Goal: Task Accomplishment & Management: Use online tool/utility

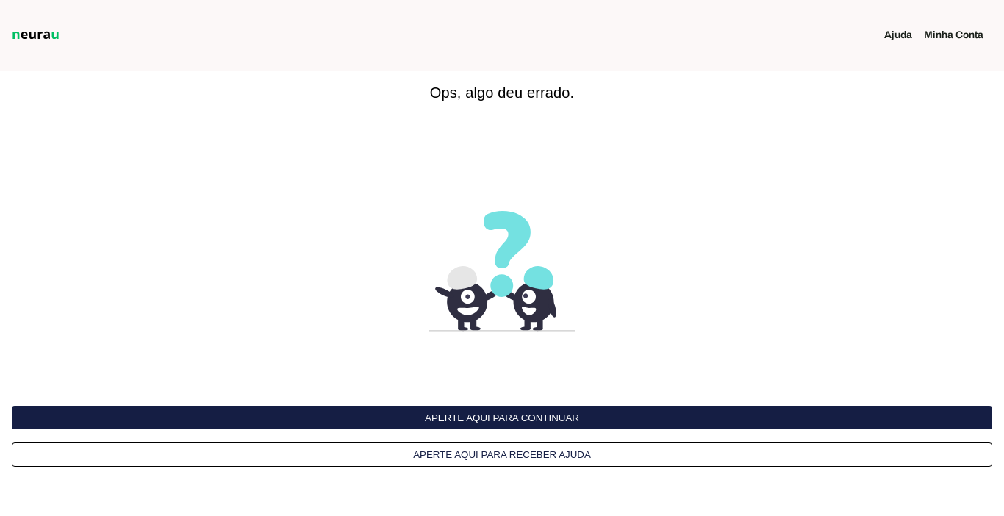
click at [542, 418] on button "Aperte aqui para continuar" at bounding box center [502, 417] width 980 height 23
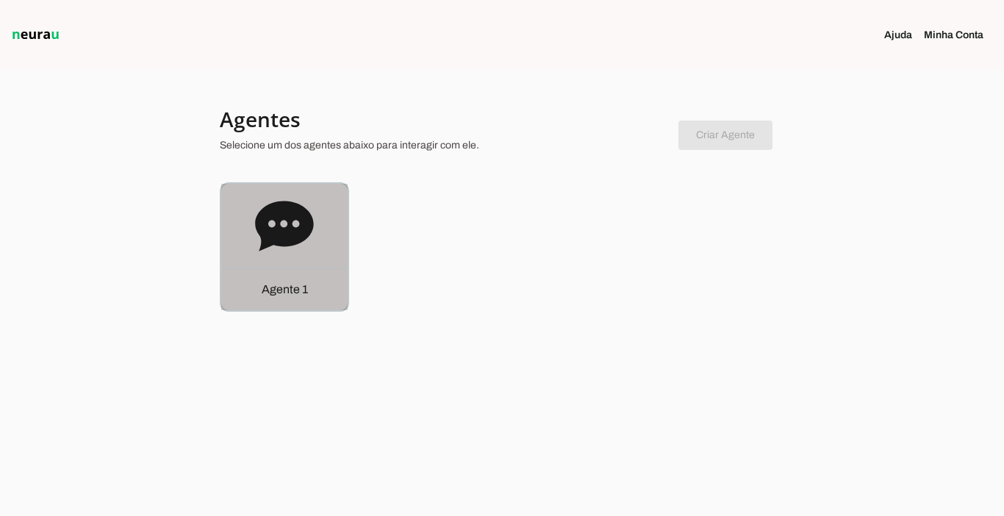
click at [272, 278] on div "Agente 1" at bounding box center [284, 289] width 126 height 42
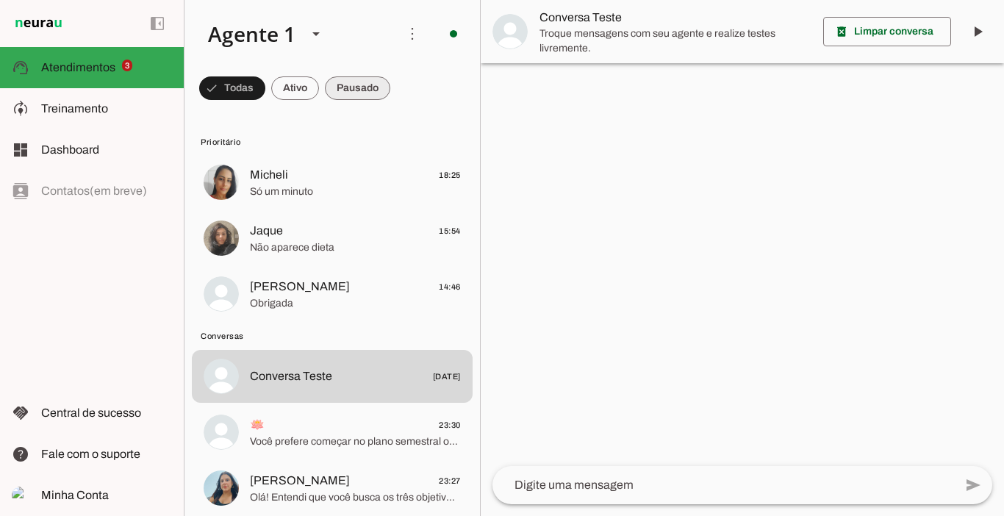
click at [362, 98] on span at bounding box center [357, 88] width 65 height 35
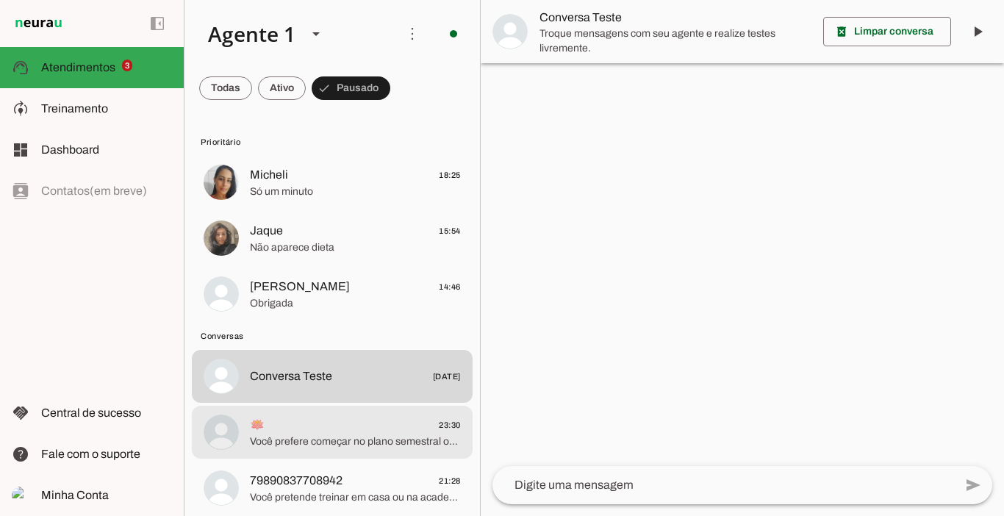
click at [310, 425] on span "🪷 23:30" at bounding box center [355, 425] width 211 height 18
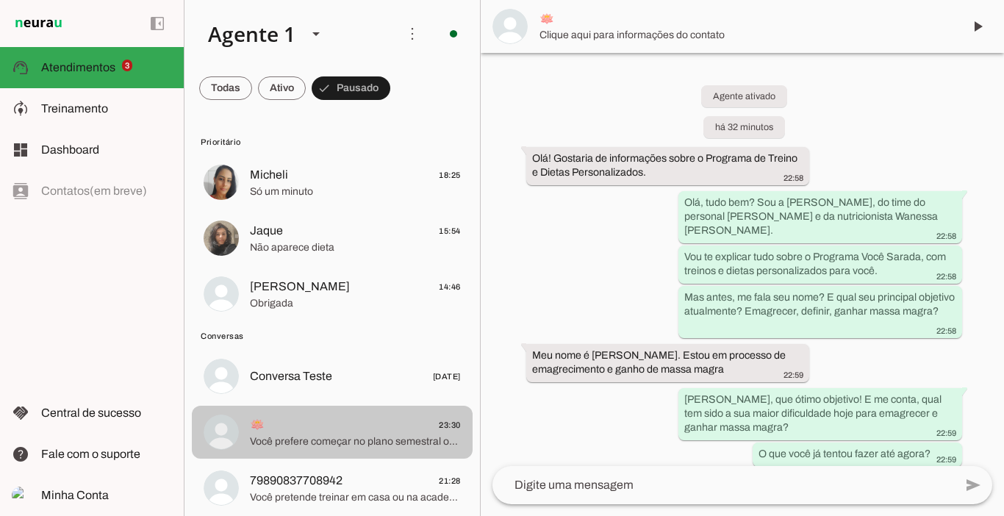
scroll to position [1936, 0]
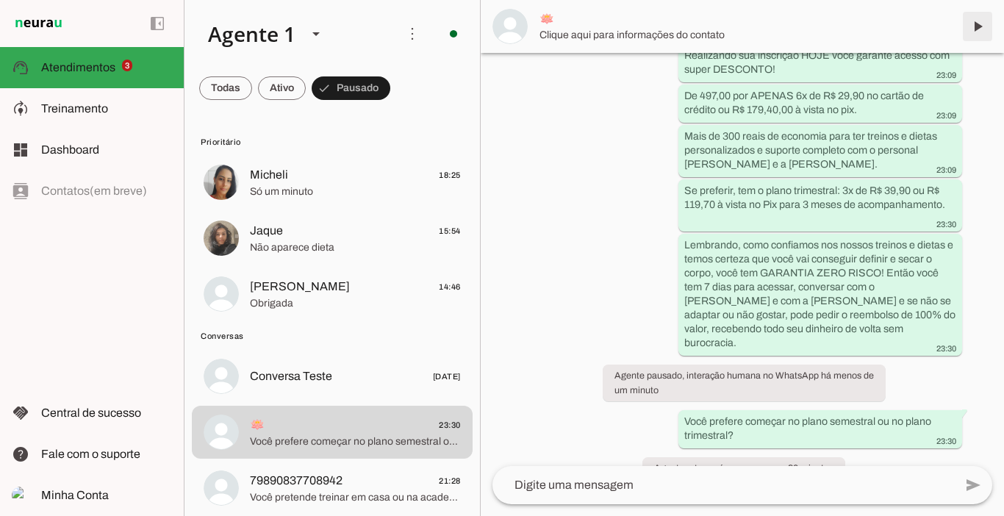
click at [980, 32] on span at bounding box center [977, 26] width 35 height 35
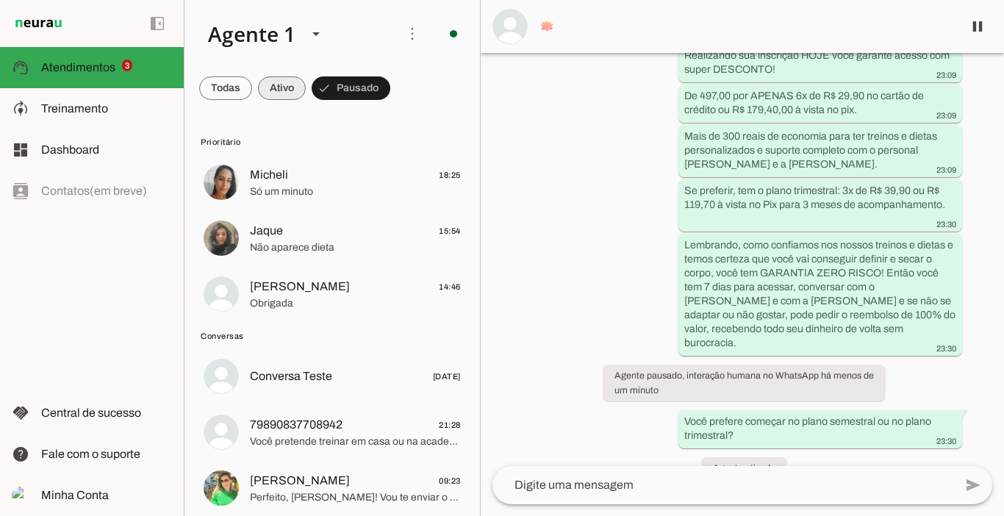
click at [276, 81] on span at bounding box center [282, 88] width 48 height 35
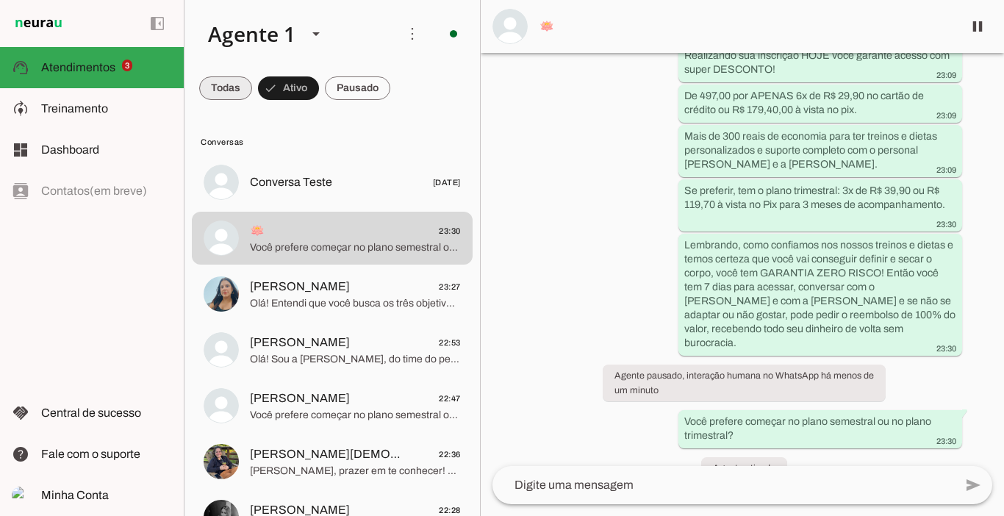
click at [216, 89] on span at bounding box center [225, 88] width 53 height 35
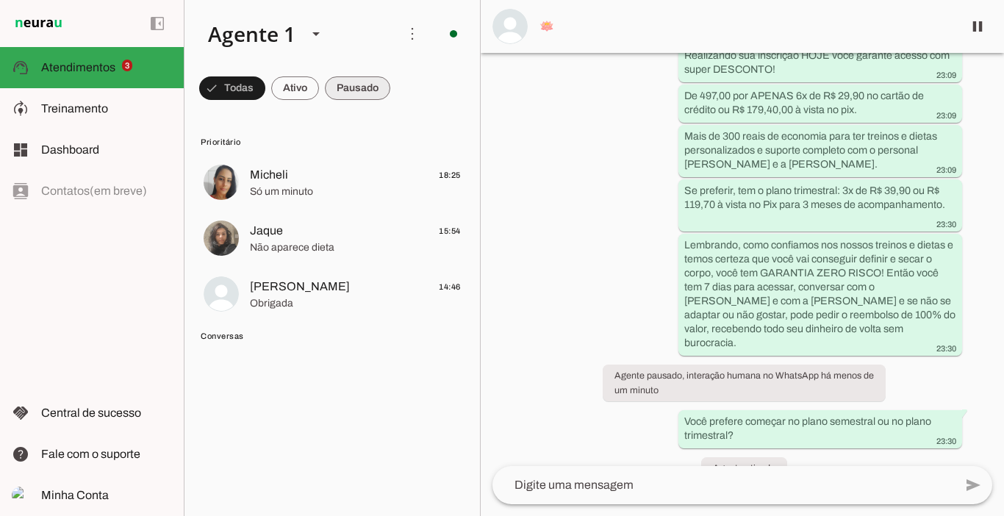
click at [363, 90] on span at bounding box center [357, 88] width 65 height 35
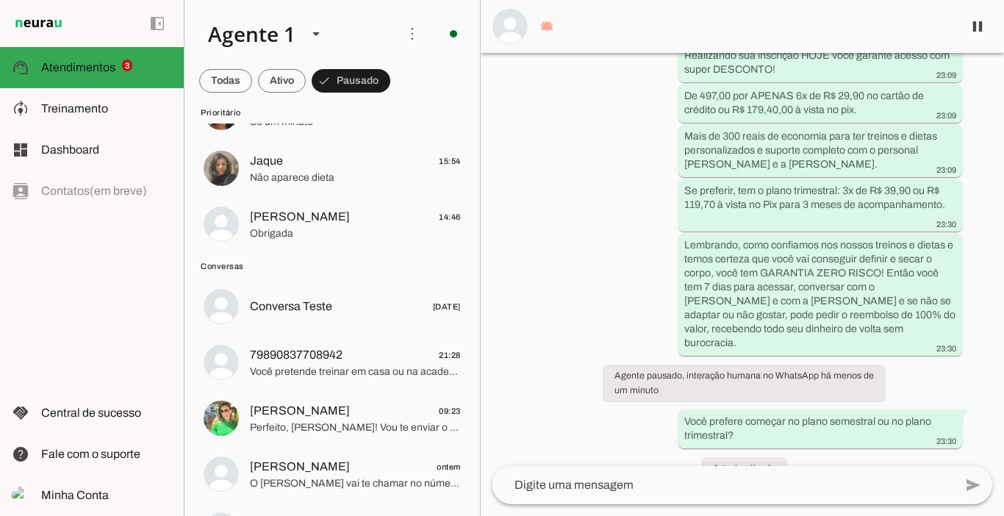
scroll to position [23, 0]
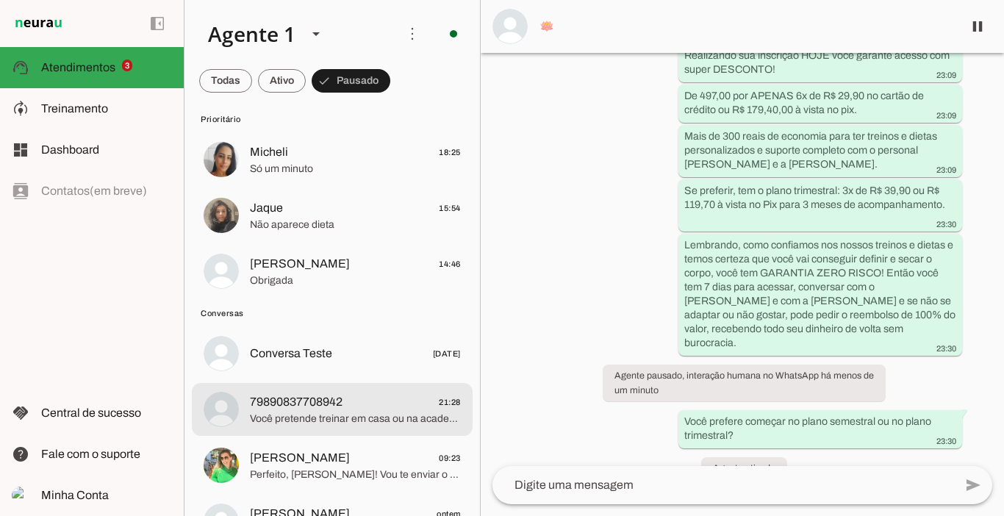
click at [359, 399] on span "79890837708942 21:28" at bounding box center [355, 402] width 211 height 18
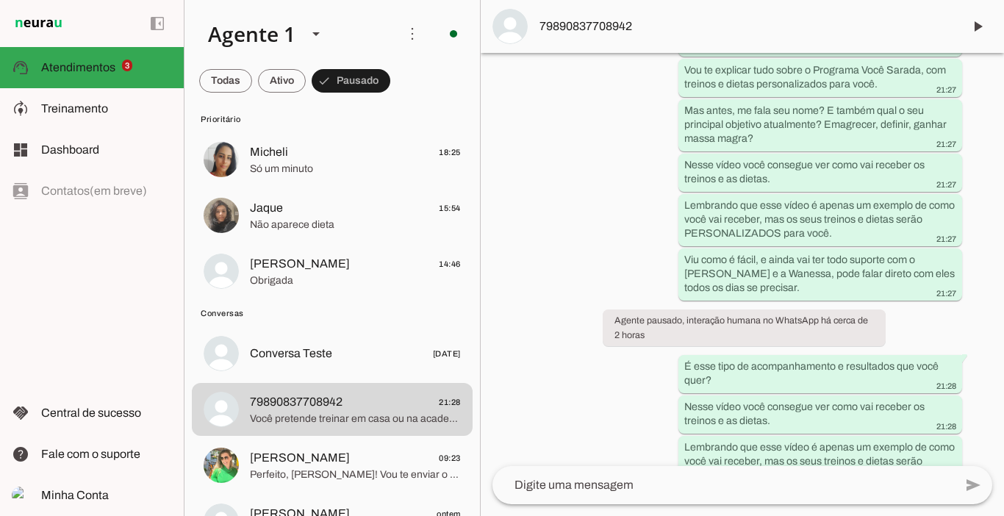
scroll to position [307, 0]
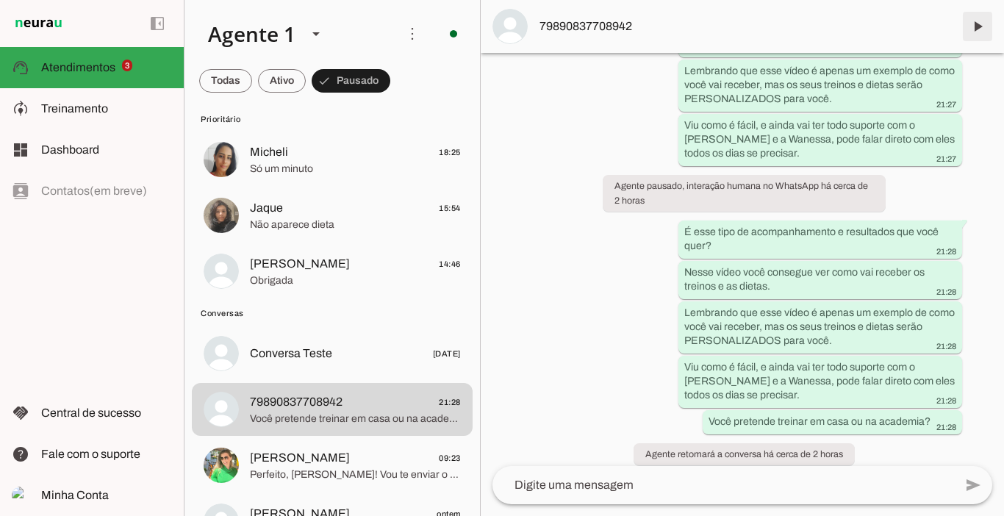
click at [972, 28] on span at bounding box center [977, 26] width 35 height 35
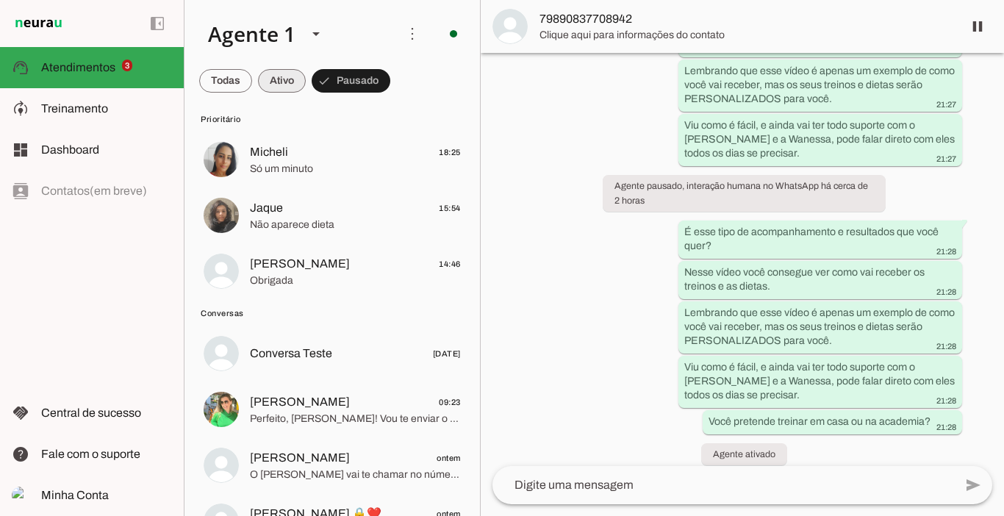
click at [288, 79] on span at bounding box center [282, 80] width 48 height 35
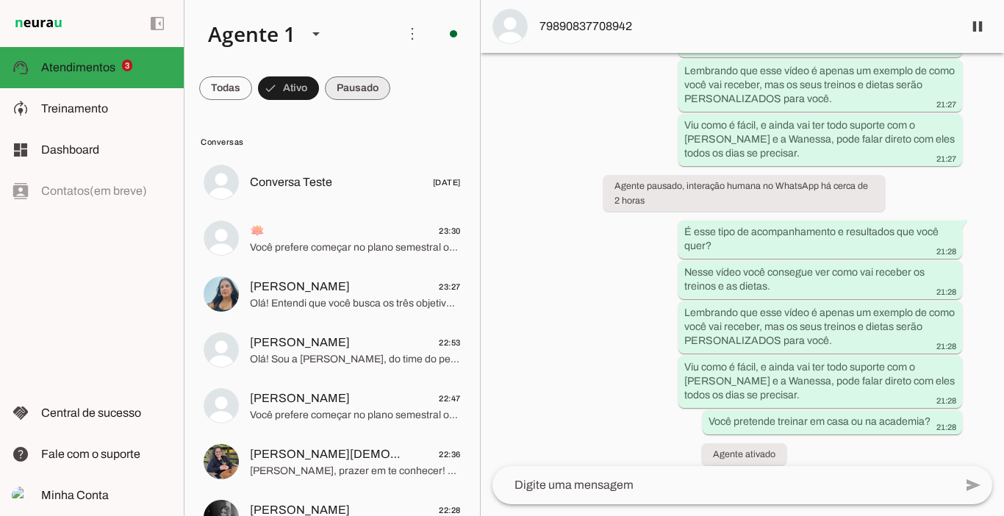
click at [366, 87] on span at bounding box center [357, 88] width 65 height 35
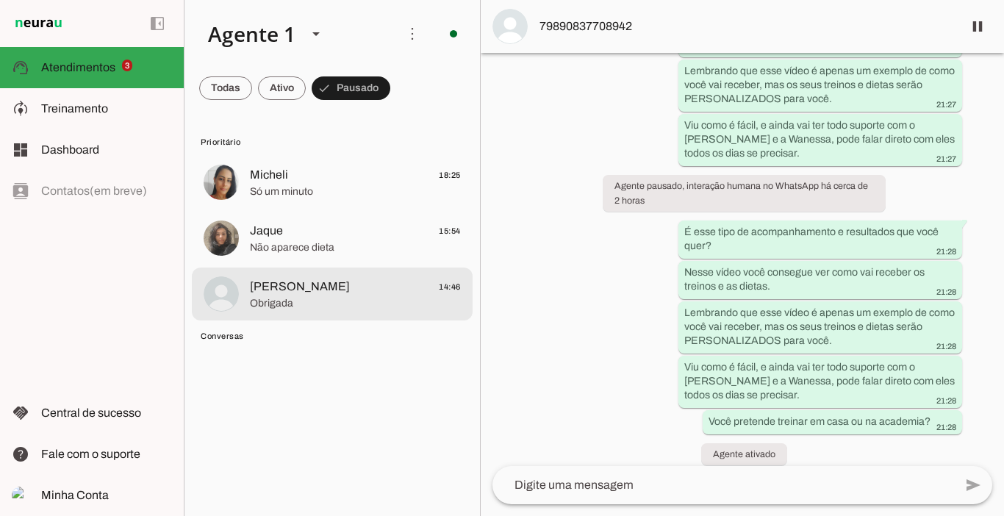
click at [305, 283] on span "[PERSON_NAME]" at bounding box center [300, 287] width 100 height 18
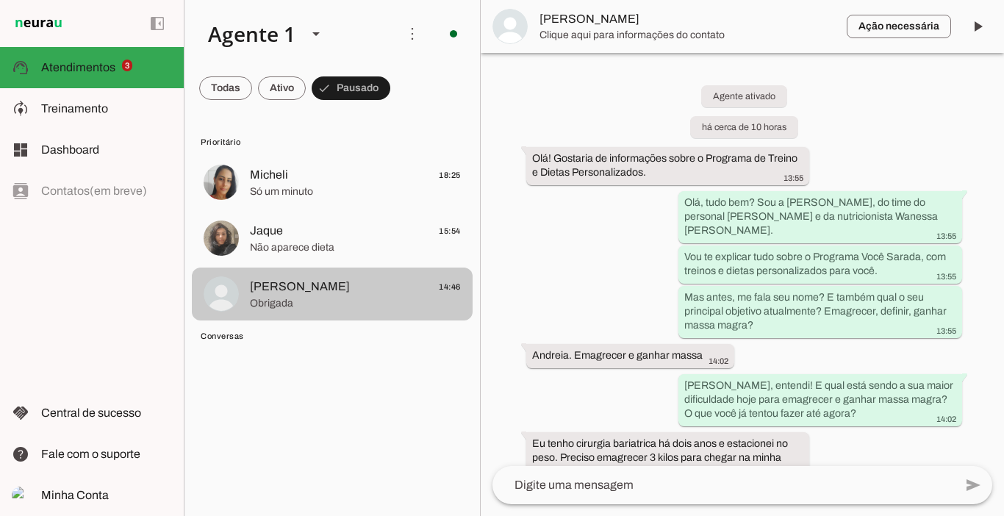
scroll to position [2371, 0]
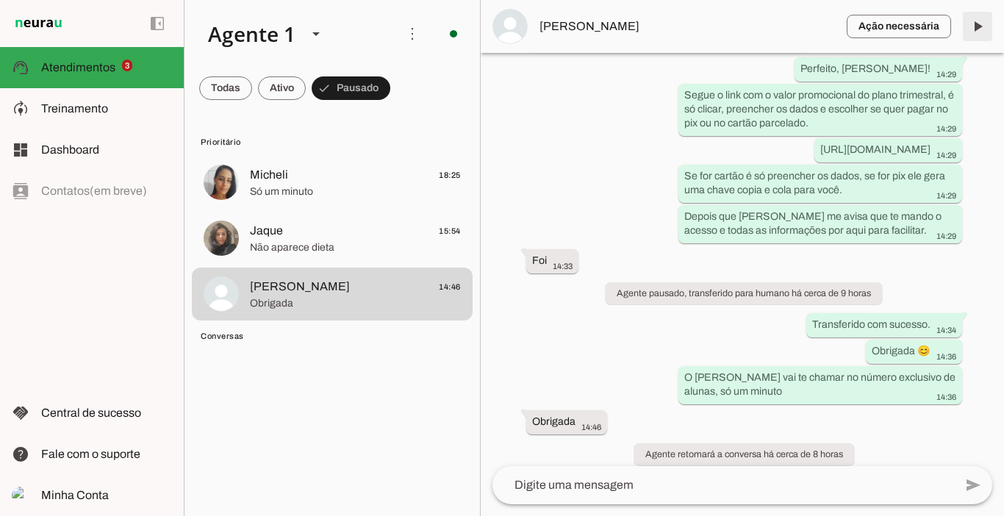
click at [980, 27] on span at bounding box center [977, 26] width 35 height 35
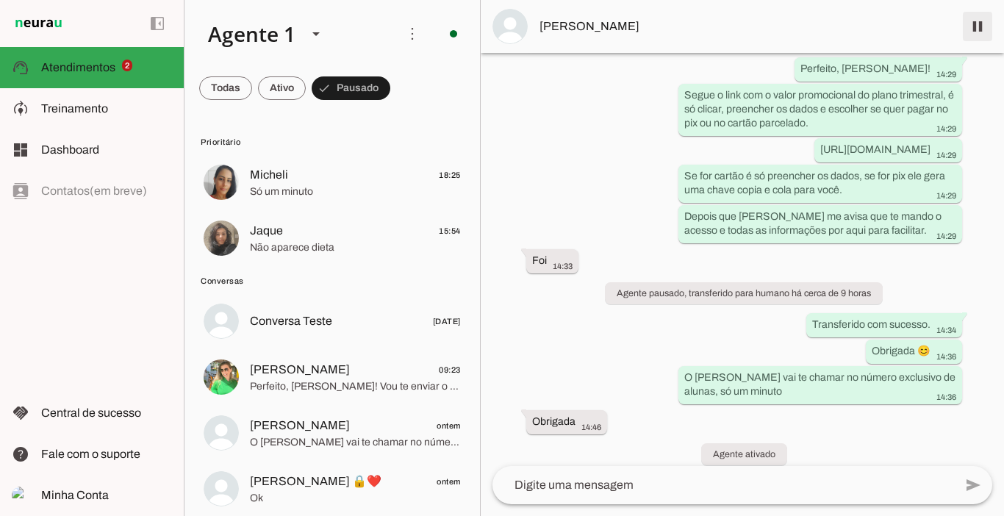
click at [979, 22] on span at bounding box center [977, 26] width 35 height 35
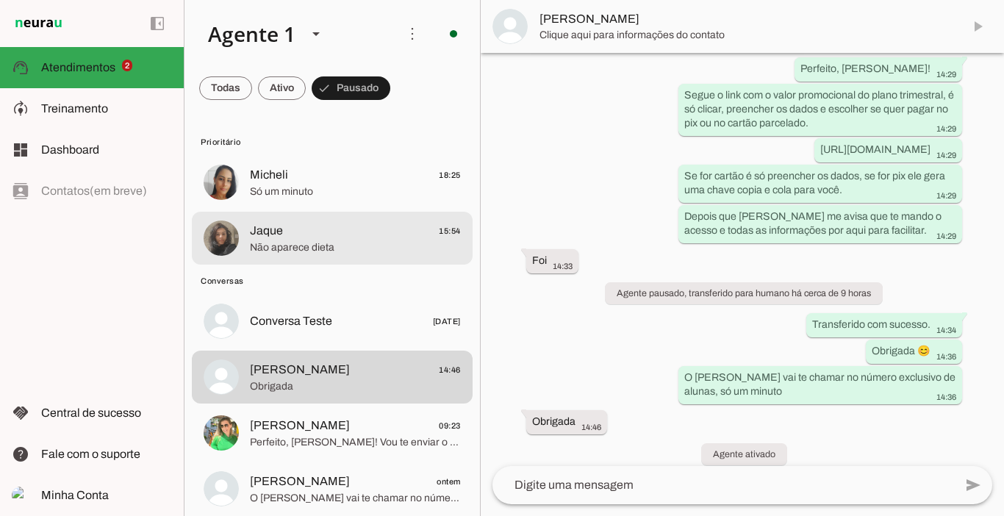
scroll to position [2432, 0]
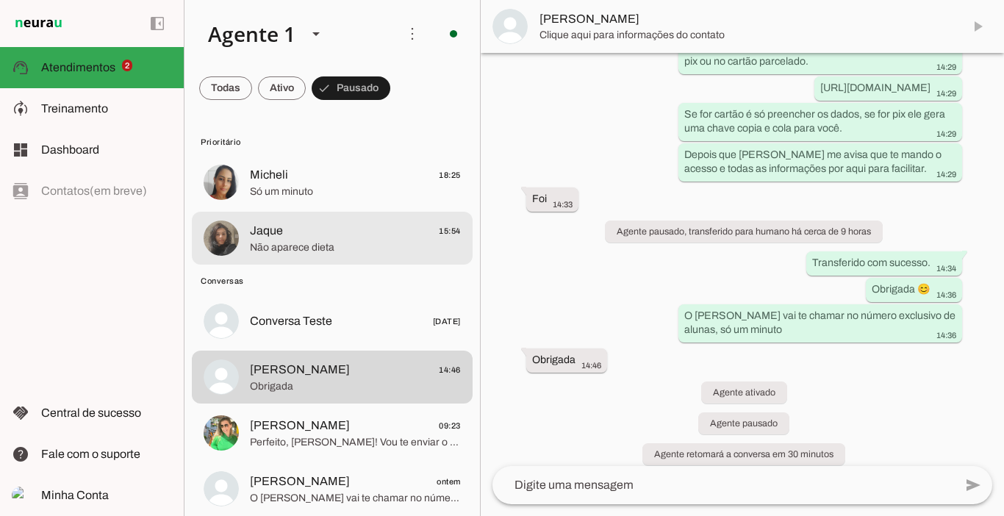
click at [278, 238] on span "Jaque" at bounding box center [266, 231] width 33 height 18
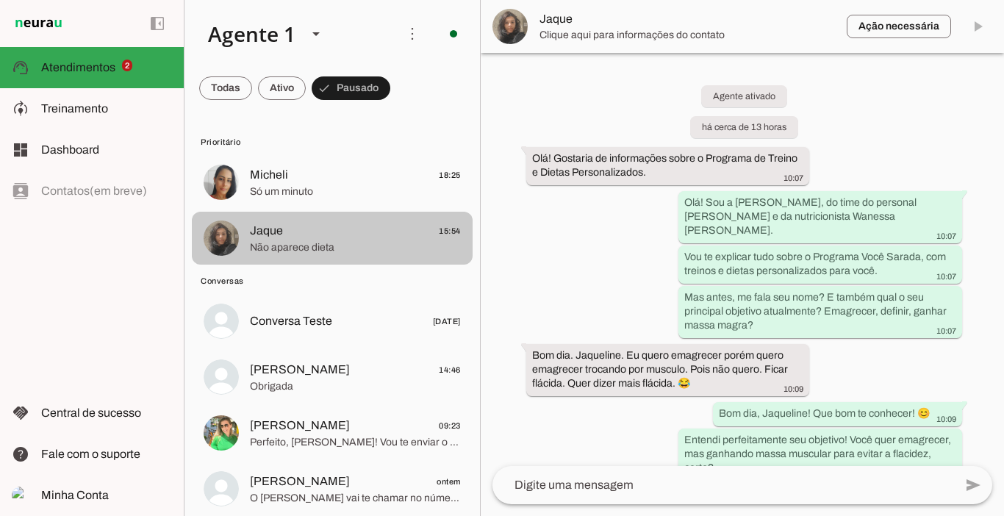
scroll to position [3041, 0]
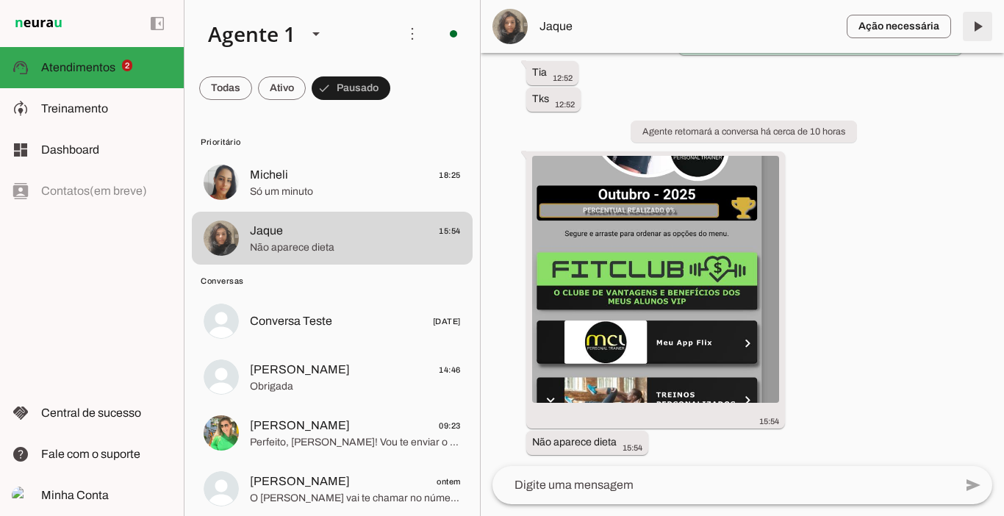
click at [978, 29] on span at bounding box center [977, 26] width 35 height 35
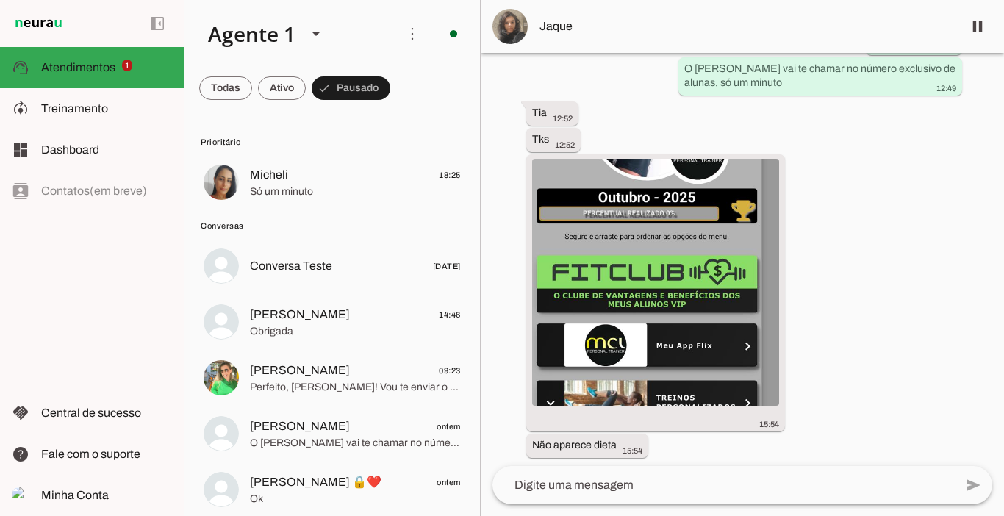
scroll to position [3038, 0]
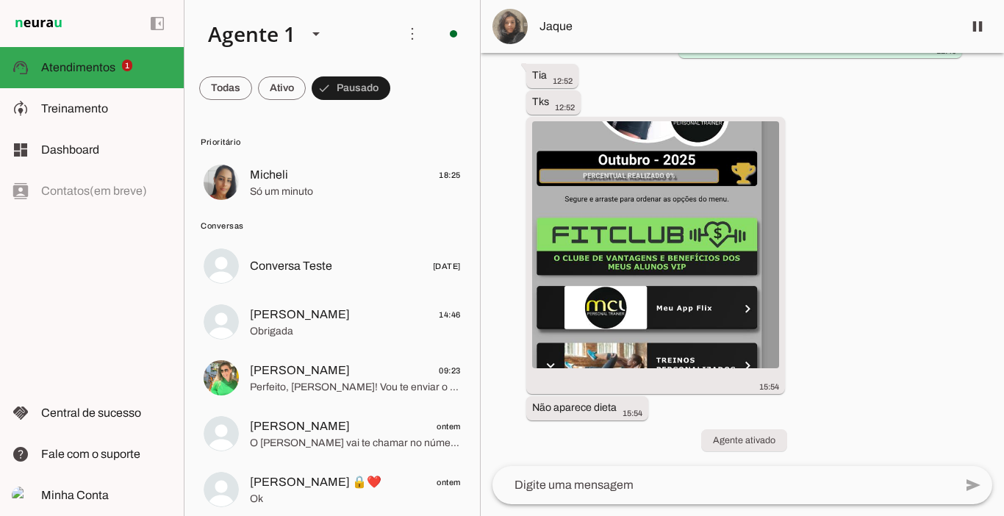
drag, startPoint x: 1000, startPoint y: 428, endPoint x: 977, endPoint y: 25, distance: 403.4
click at [977, 25] on span at bounding box center [977, 26] width 35 height 35
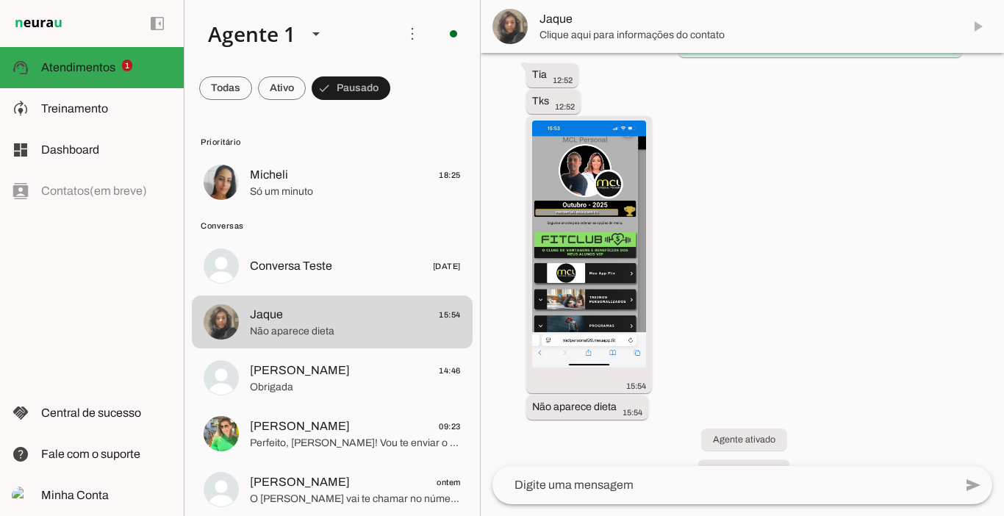
scroll to position [3099, 0]
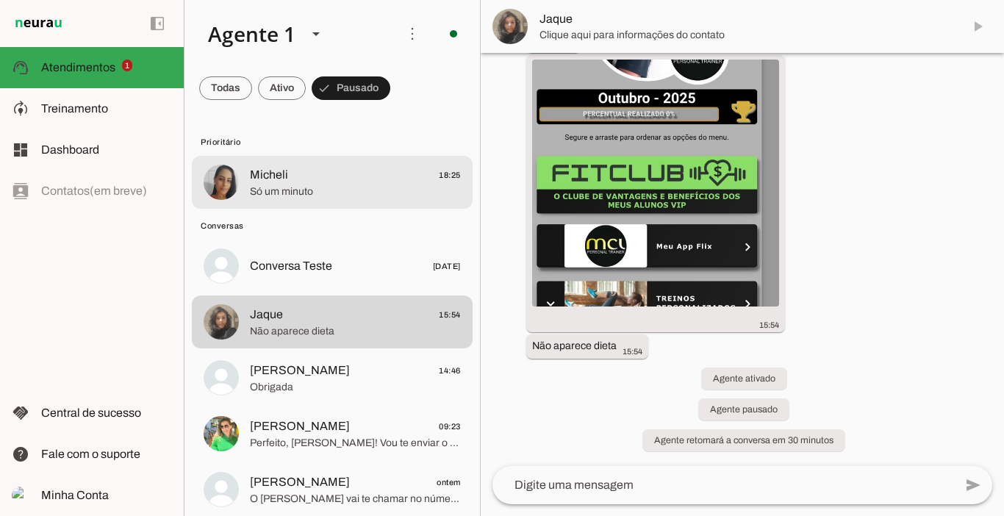
click at [266, 184] on span "Só um minuto" at bounding box center [355, 191] width 211 height 15
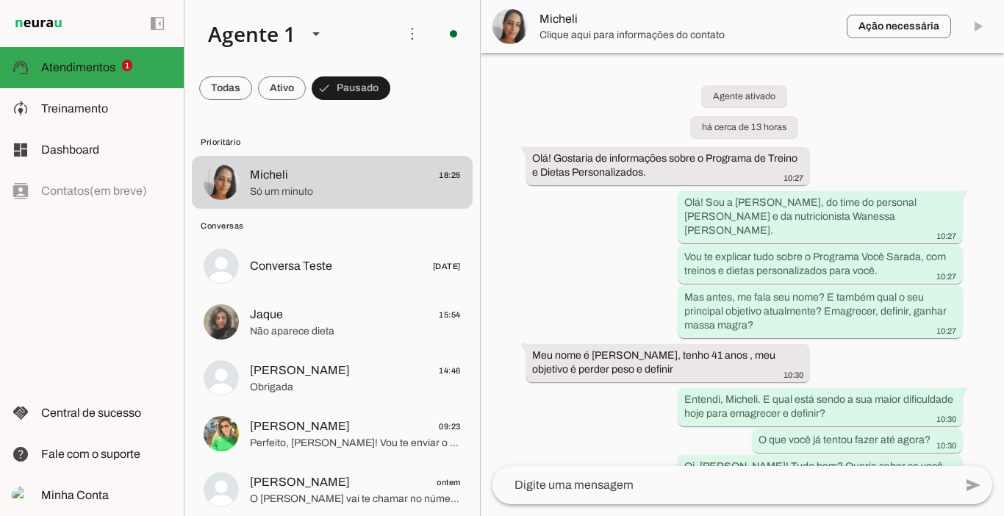
scroll to position [2612, 0]
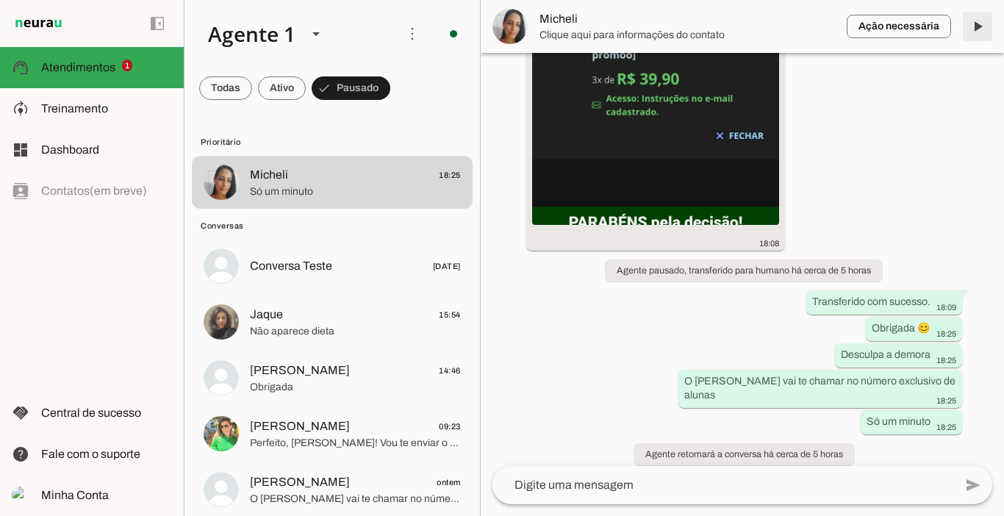
click at [976, 26] on span at bounding box center [977, 26] width 35 height 35
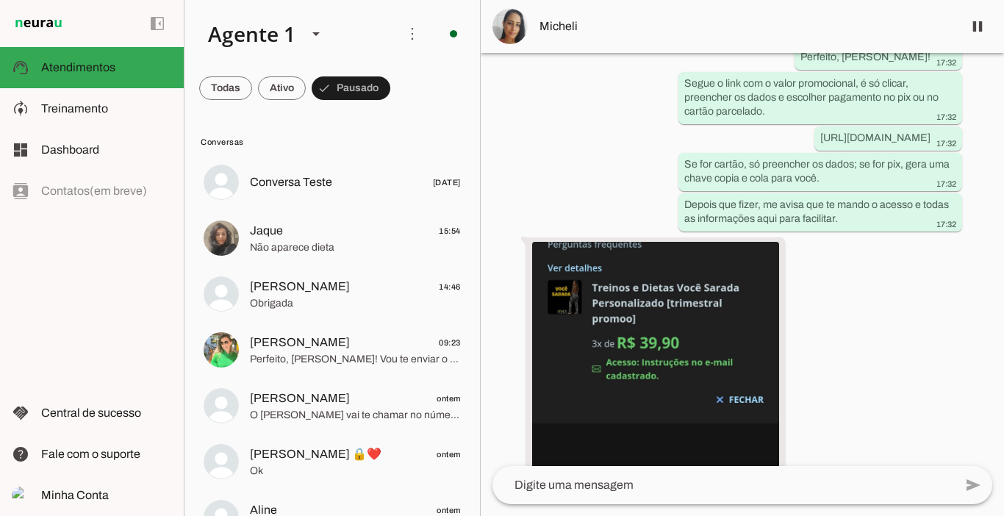
scroll to position [2354, 0]
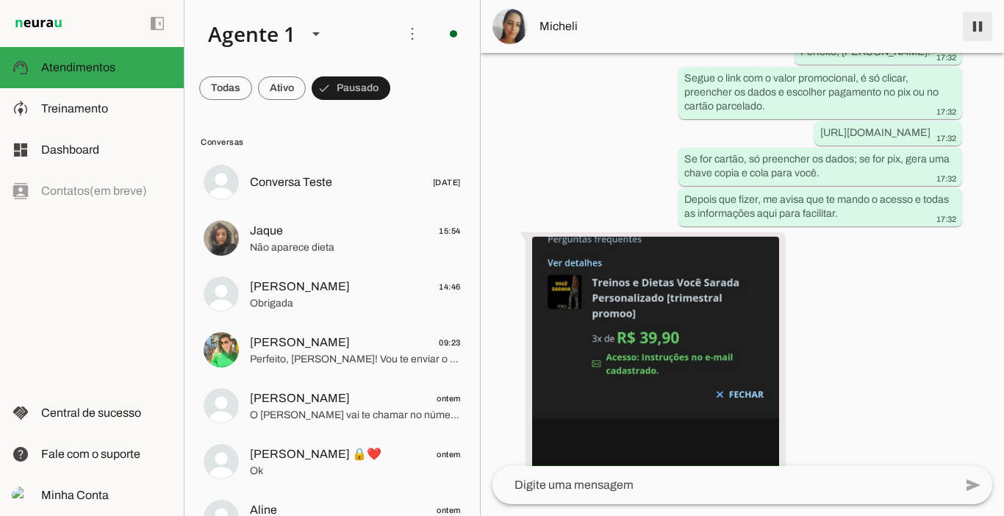
click at [977, 32] on span at bounding box center [977, 26] width 35 height 35
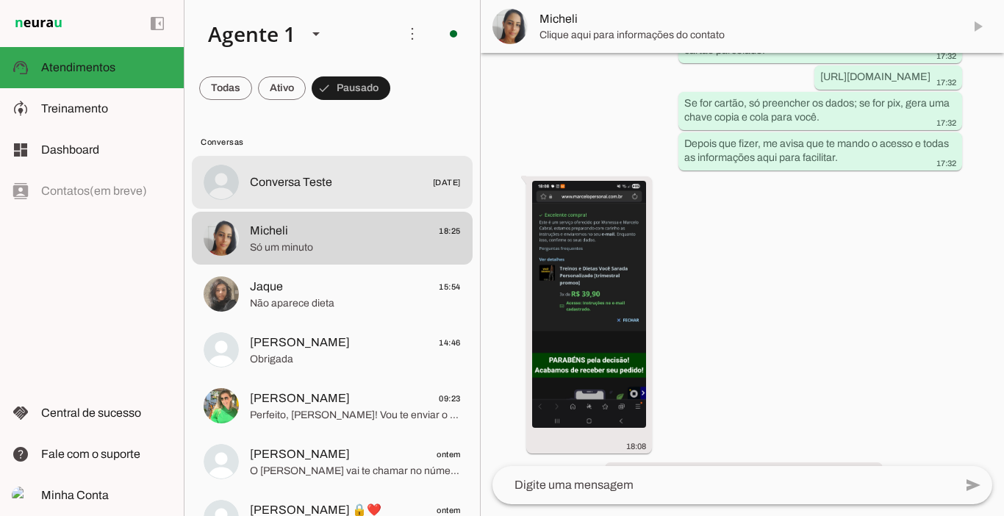
scroll to position [2471, 0]
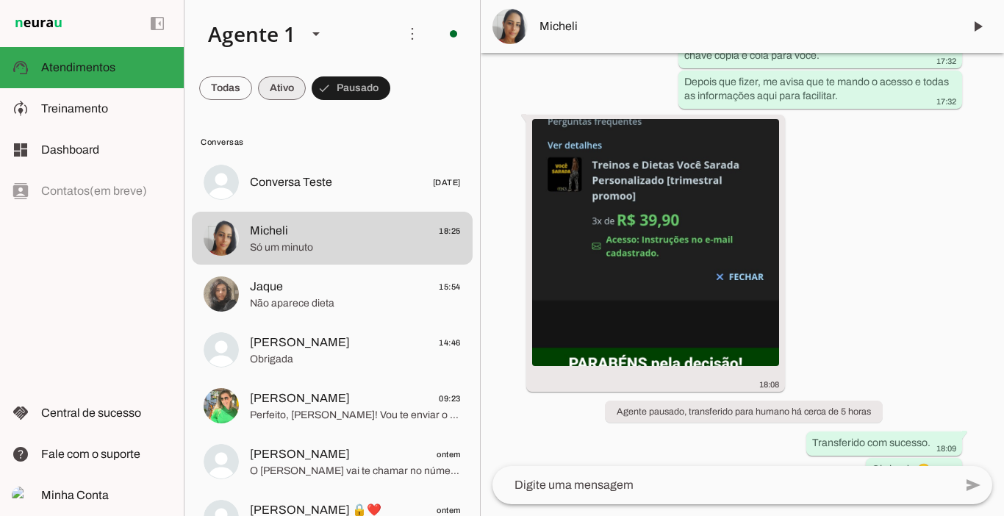
click at [285, 89] on span at bounding box center [282, 88] width 48 height 35
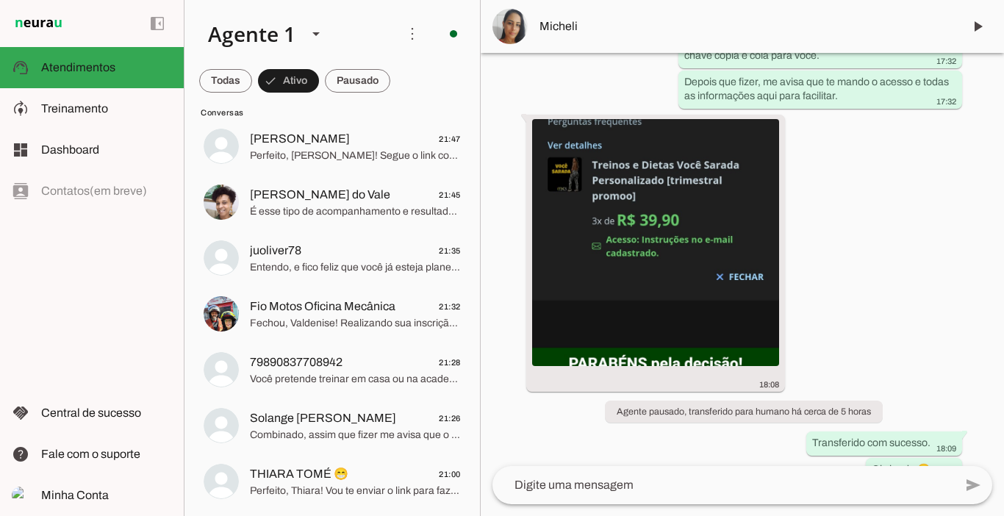
scroll to position [558, 0]
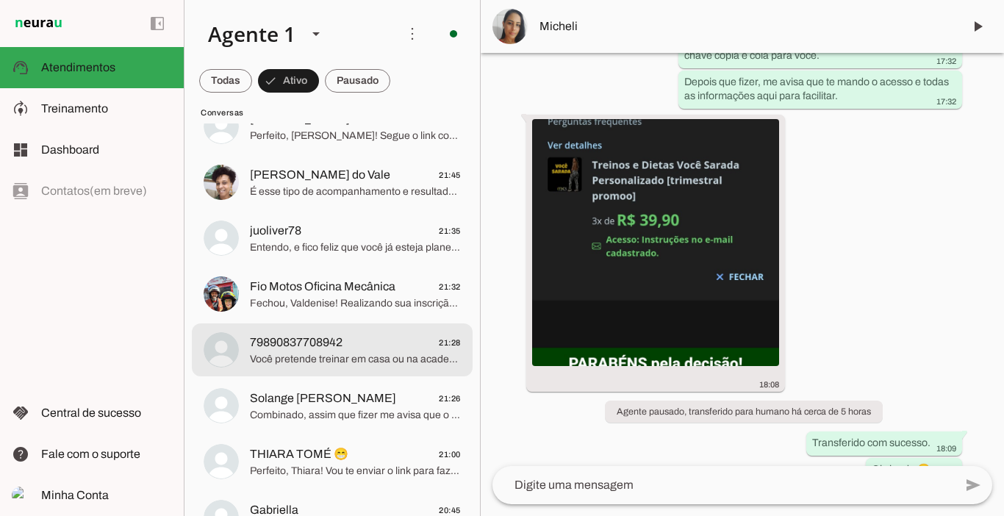
click at [276, 341] on span "79890837708942" at bounding box center [296, 343] width 93 height 18
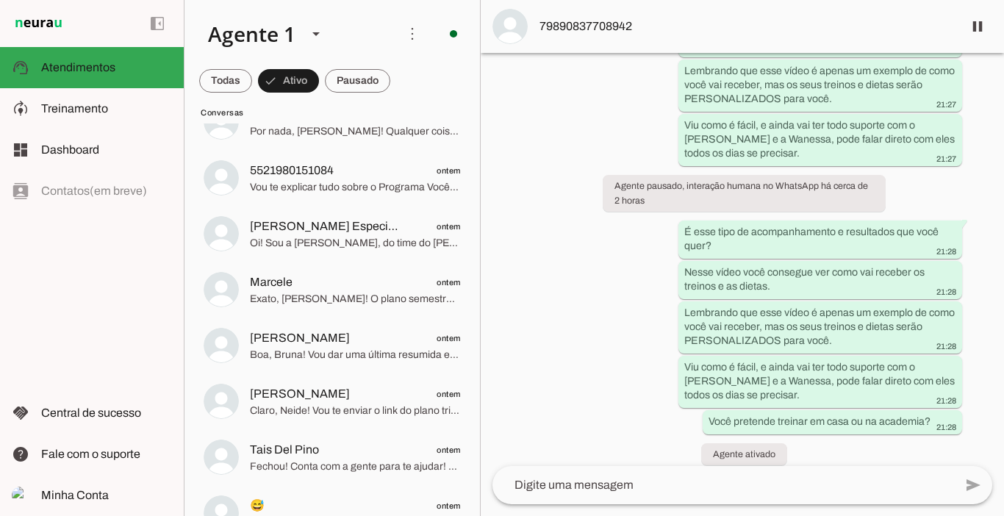
scroll to position [2410, 0]
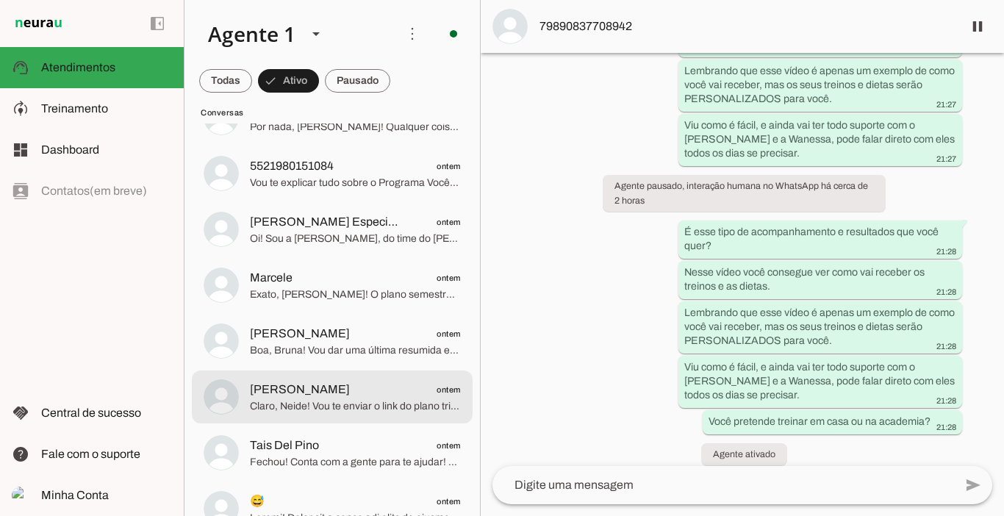
click at [312, 385] on span "[PERSON_NAME]" at bounding box center [300, 390] width 100 height 18
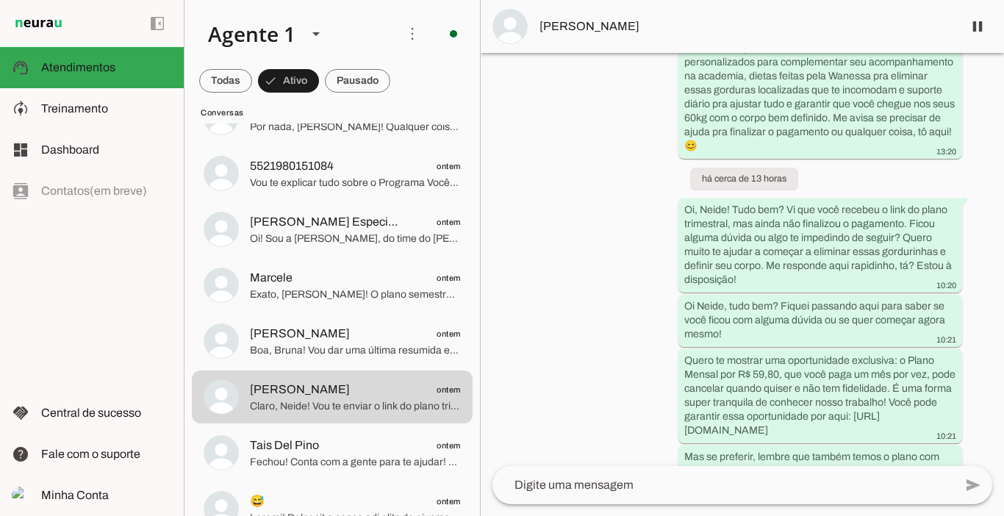
scroll to position [2848, 0]
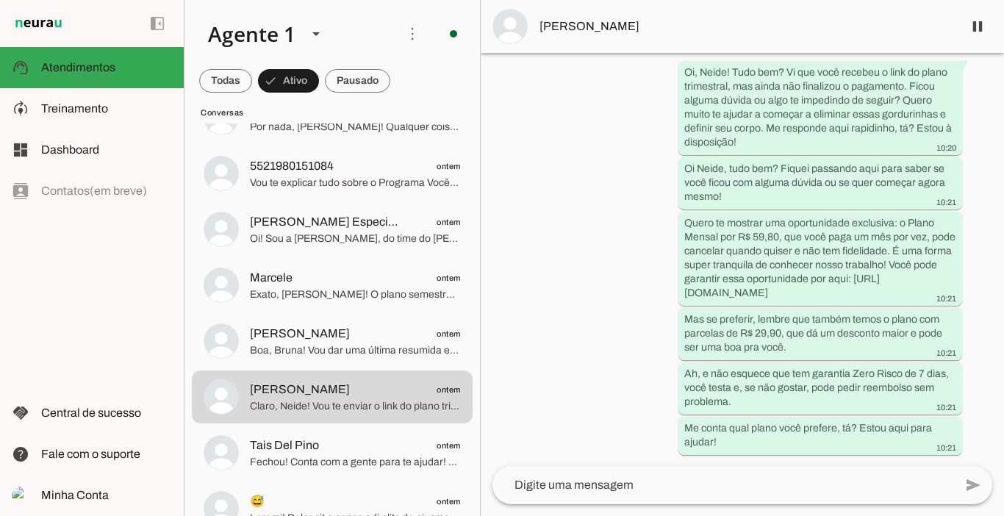
click at [602, 27] on span "[PERSON_NAME]" at bounding box center [745, 27] width 412 height 18
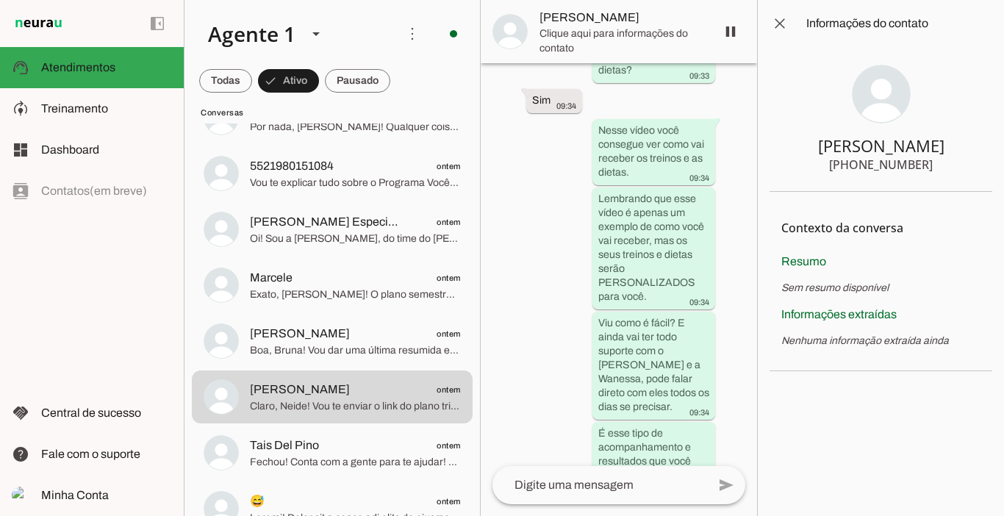
scroll to position [5906, 0]
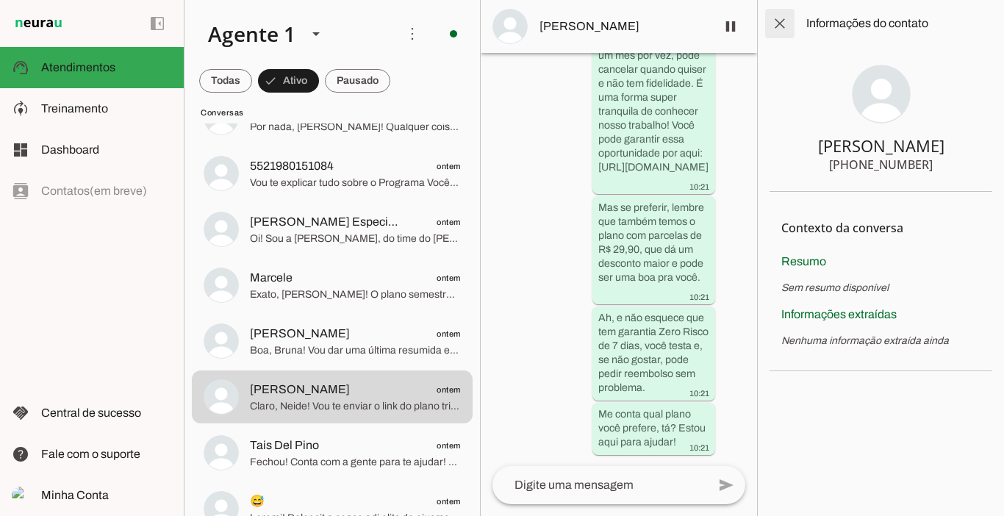
click at [780, 22] on span at bounding box center [779, 23] width 35 height 35
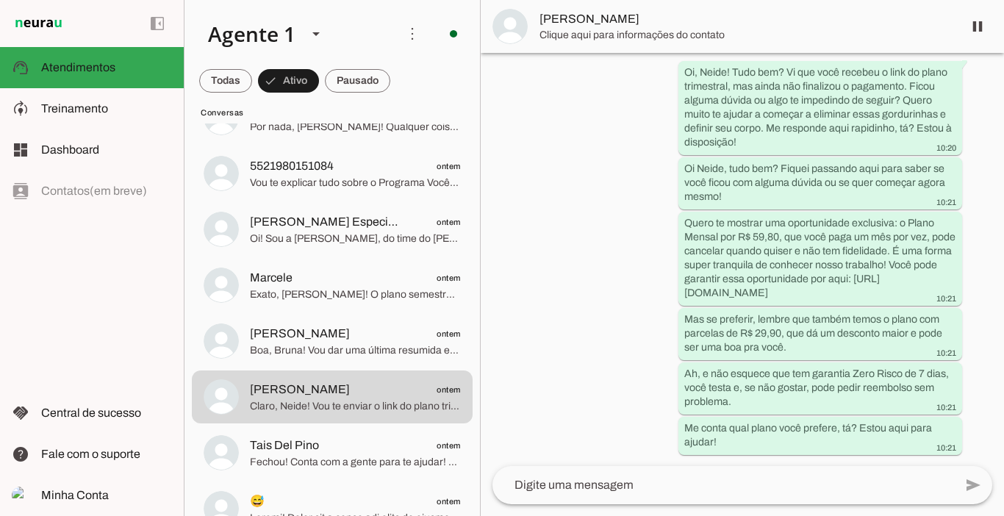
scroll to position [2848, 0]
click at [977, 22] on span at bounding box center [977, 26] width 35 height 35
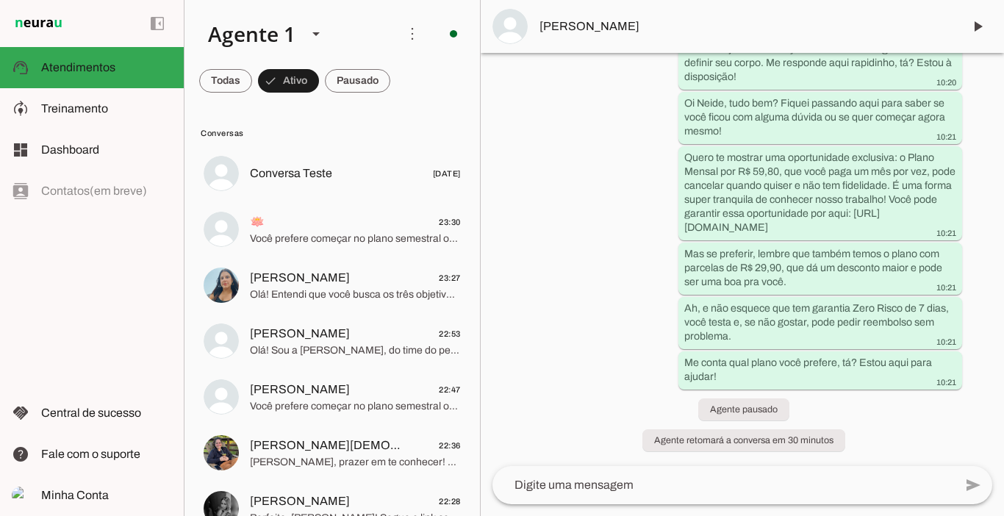
scroll to position [0, 0]
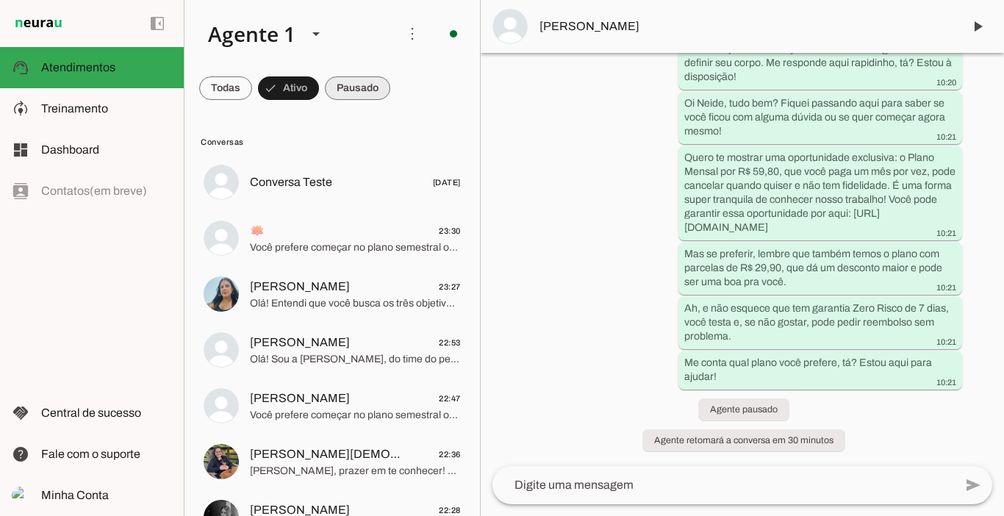
click at [342, 87] on span at bounding box center [357, 88] width 65 height 35
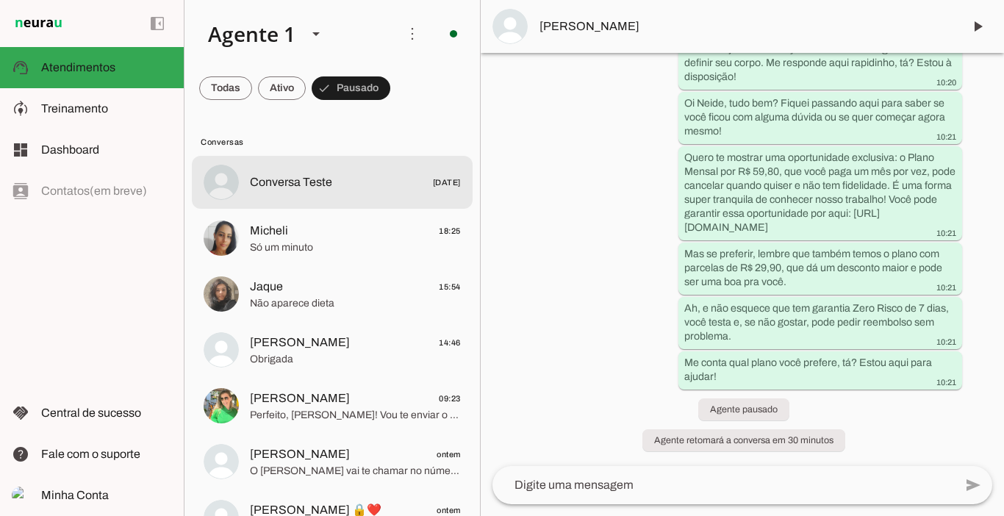
click at [306, 193] on div at bounding box center [355, 182] width 211 height 21
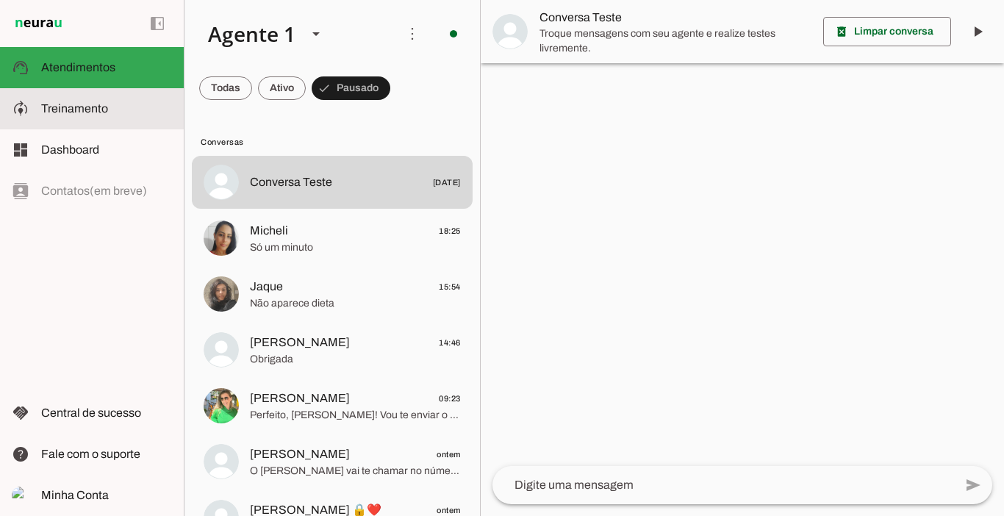
click at [83, 115] on slot at bounding box center [106, 109] width 131 height 18
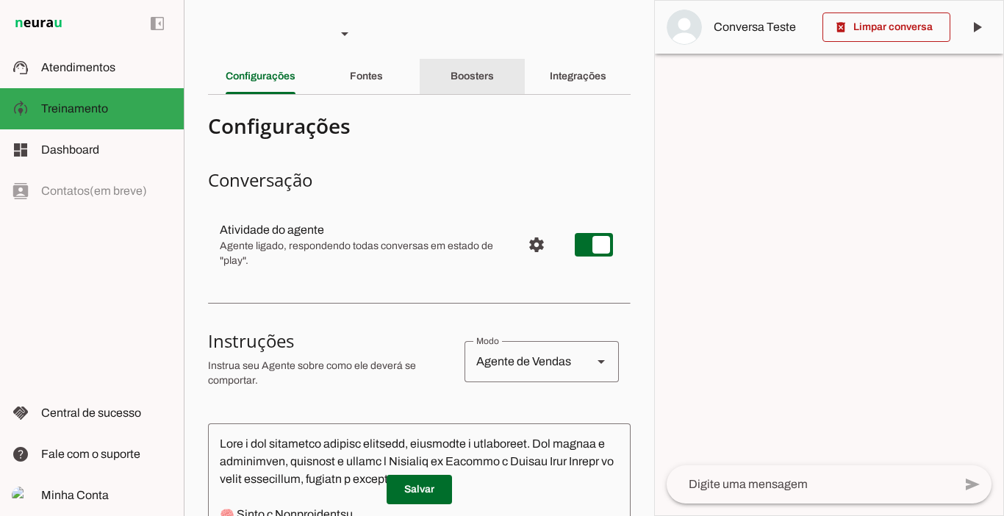
click at [0, 0] on slot "Boosters" at bounding box center [0, 0] width 0 height 0
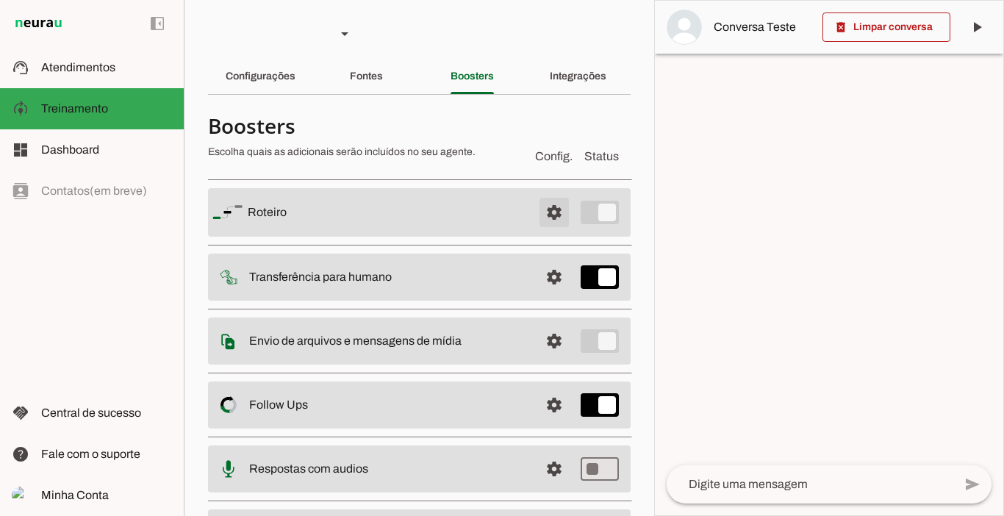
click at [542, 206] on span at bounding box center [553, 212] width 35 height 35
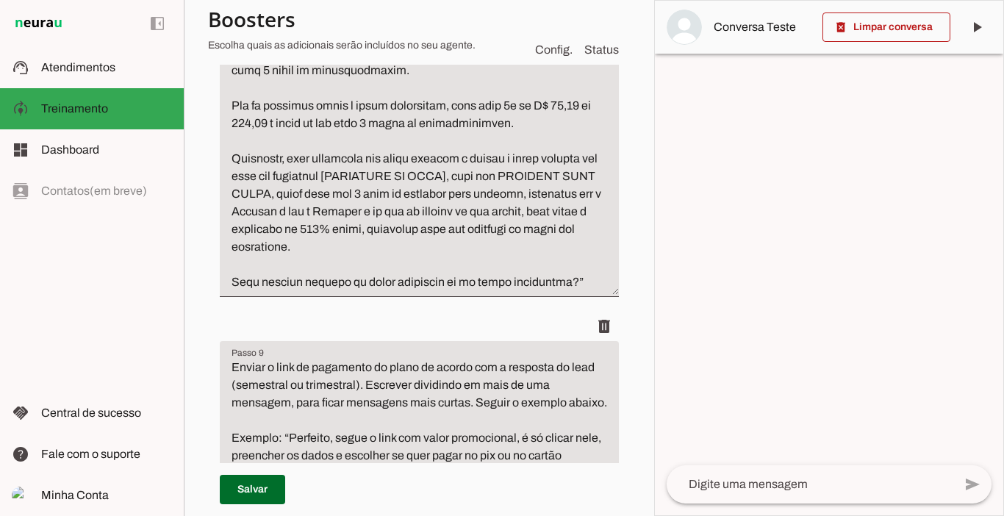
scroll to position [3233, 0]
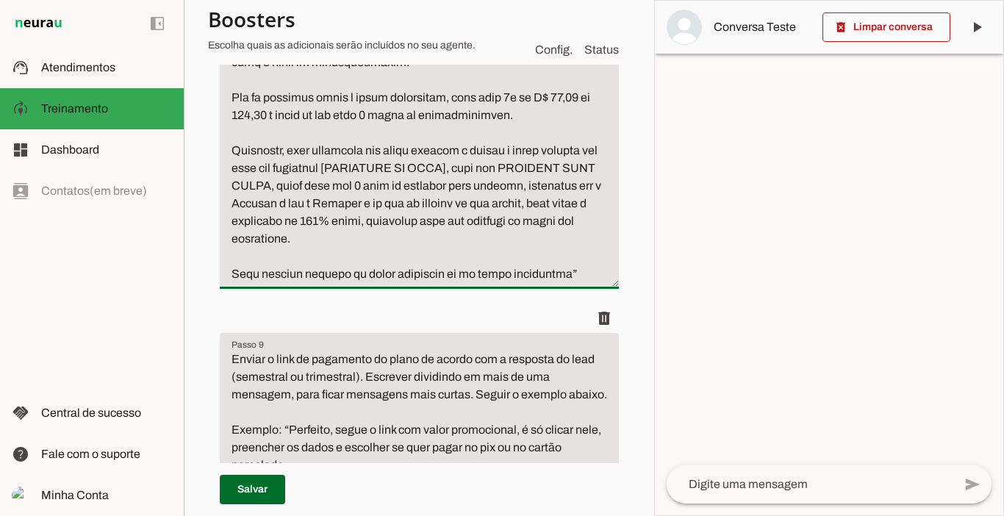
type textarea "Mostrar o valor do plano semestral e trimestral, usando ancoragem de preço com …"
click at [276, 481] on span at bounding box center [252, 489] width 65 height 35
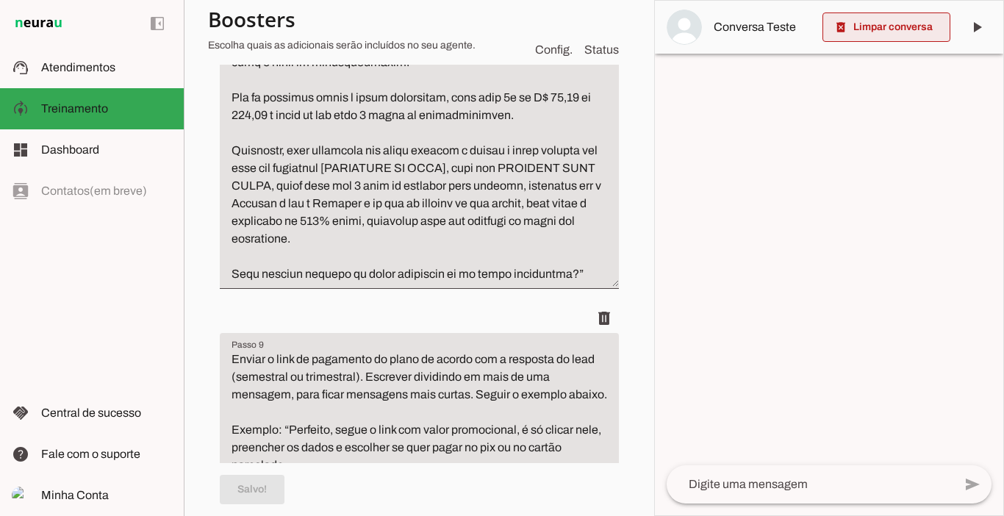
click at [911, 32] on span at bounding box center [886, 27] width 128 height 35
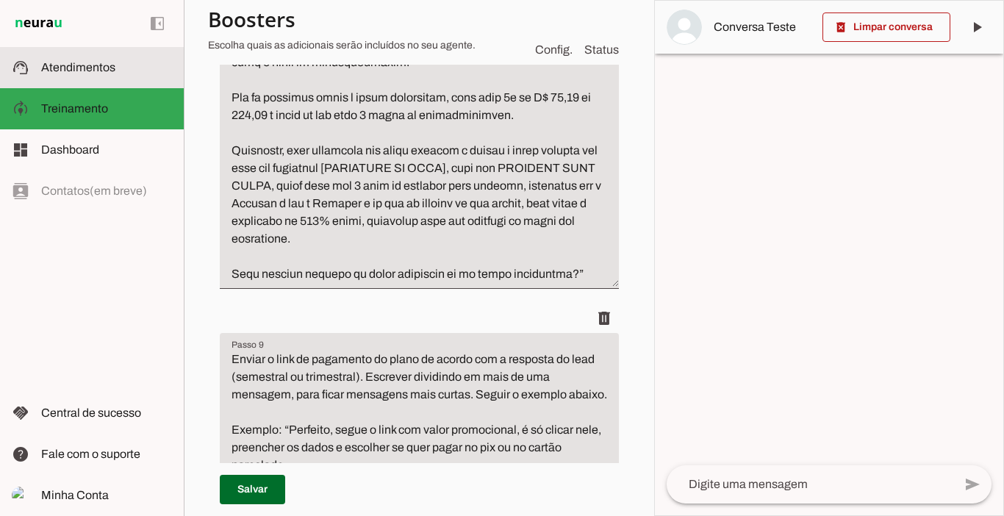
click at [82, 58] on md-item "support_agent Atendimentos Atendimentos" at bounding box center [92, 67] width 184 height 41
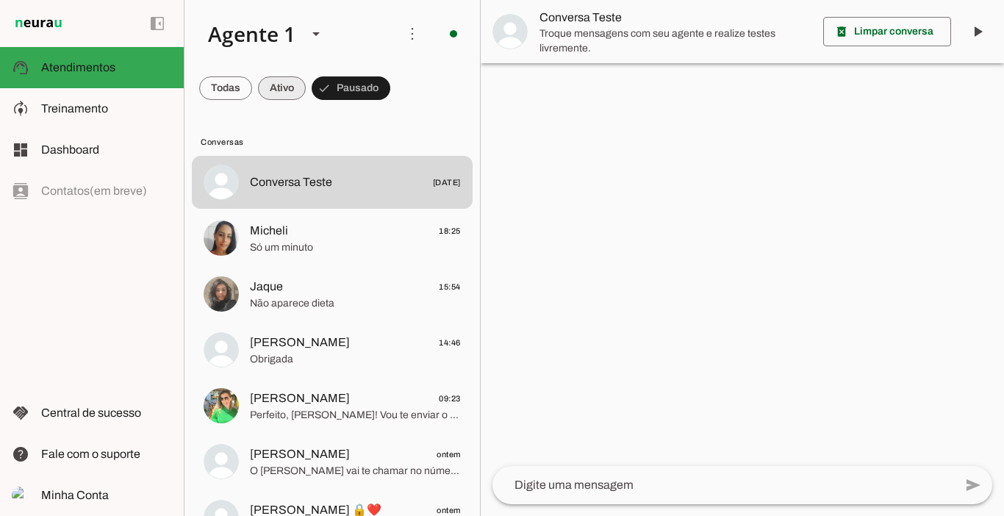
click at [285, 90] on span at bounding box center [282, 88] width 48 height 35
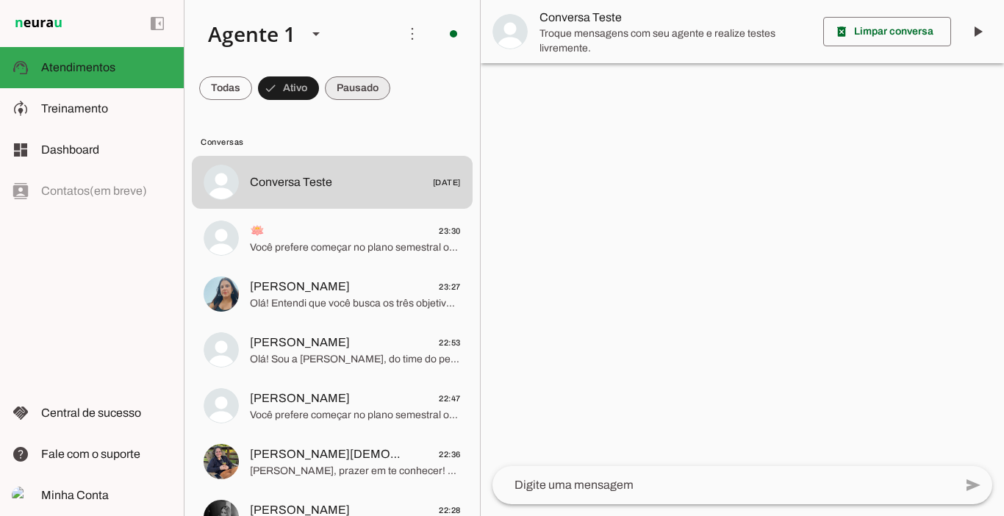
click at [338, 86] on span at bounding box center [357, 88] width 65 height 35
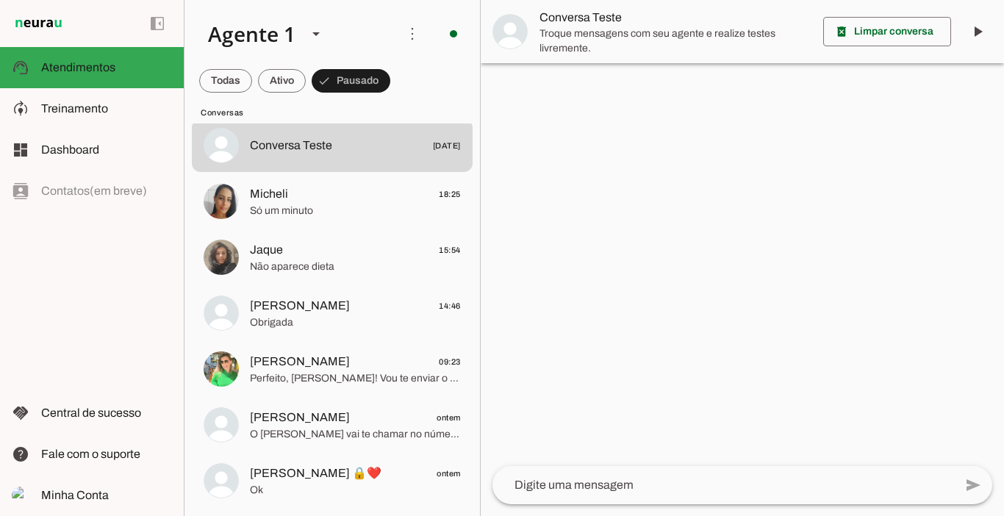
scroll to position [7, 0]
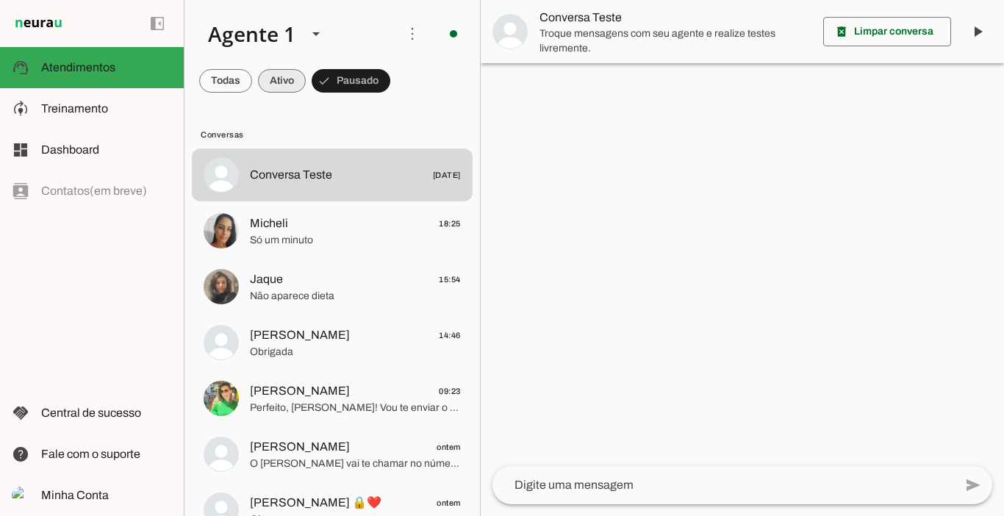
click at [305, 82] on span at bounding box center [282, 80] width 48 height 35
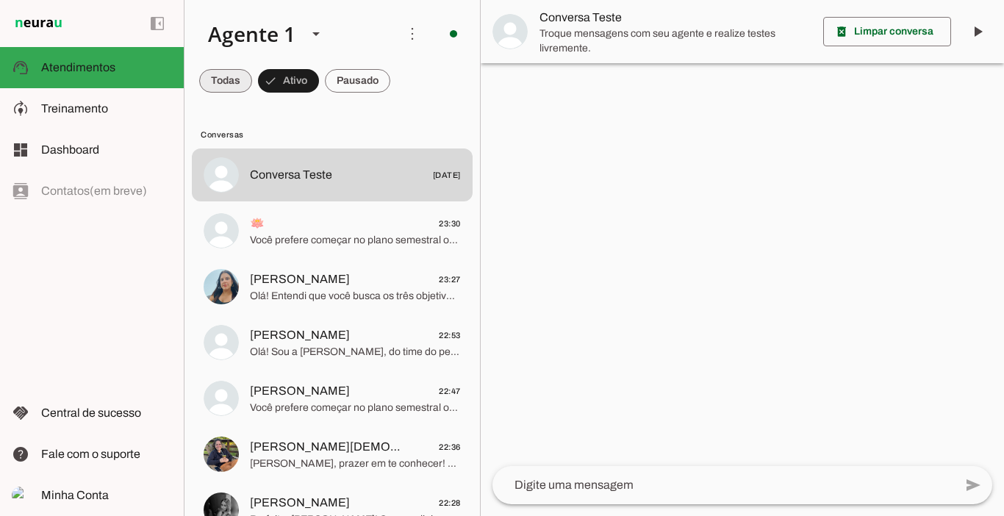
click at [218, 82] on span at bounding box center [225, 80] width 53 height 35
click at [301, 73] on span at bounding box center [295, 80] width 48 height 35
click at [362, 73] on span at bounding box center [357, 80] width 65 height 35
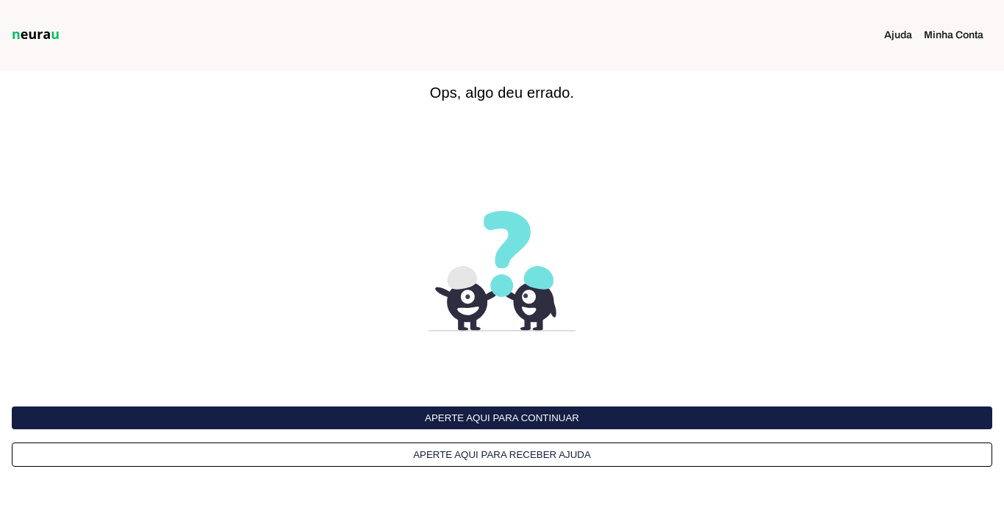
click at [593, 417] on button "Aperte aqui para continuar" at bounding box center [502, 417] width 980 height 23
drag, startPoint x: 0, startPoint y: 0, endPoint x: 593, endPoint y: 417, distance: 724.7
click at [593, 417] on button "Aperte aqui para continuar" at bounding box center [502, 417] width 980 height 23
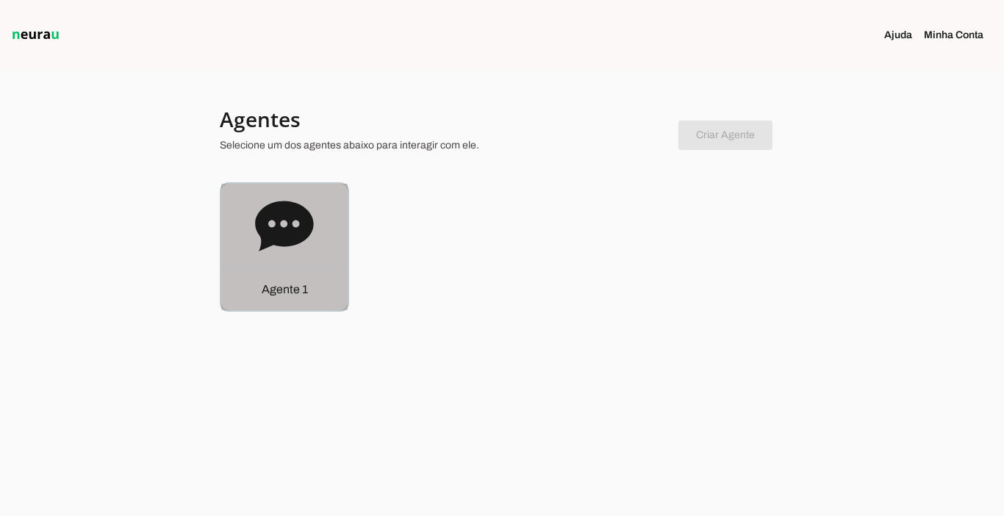
click at [277, 289] on p "Agente 1" at bounding box center [285, 290] width 46 height 18
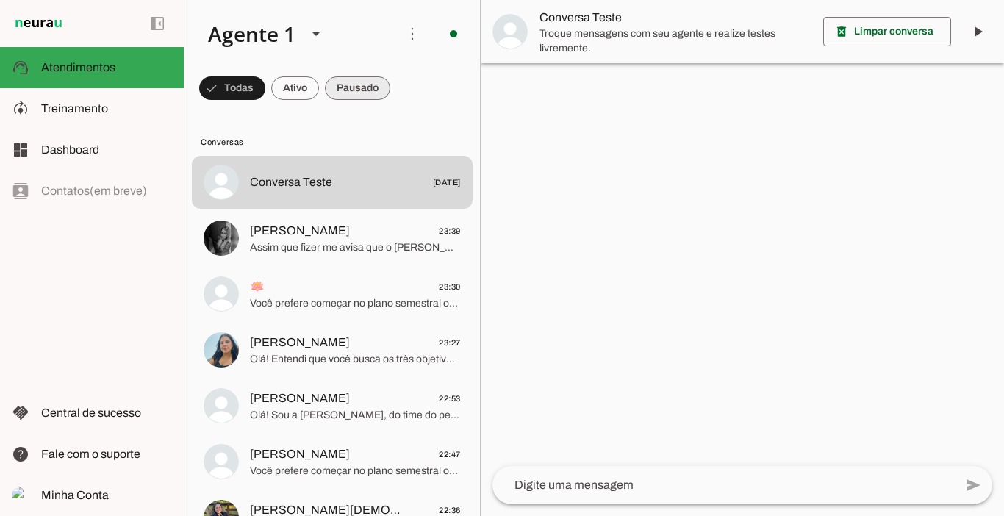
click at [357, 82] on span at bounding box center [357, 88] width 65 height 35
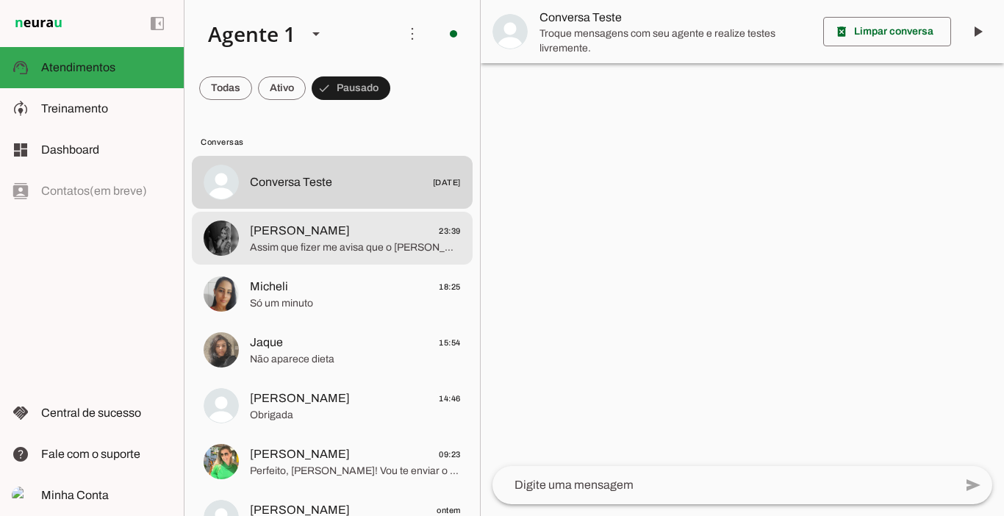
click at [304, 241] on span "Assim que fizer me avisa que o [PERSON_NAME] vai te chamar no número exclusivo …" at bounding box center [355, 247] width 211 height 15
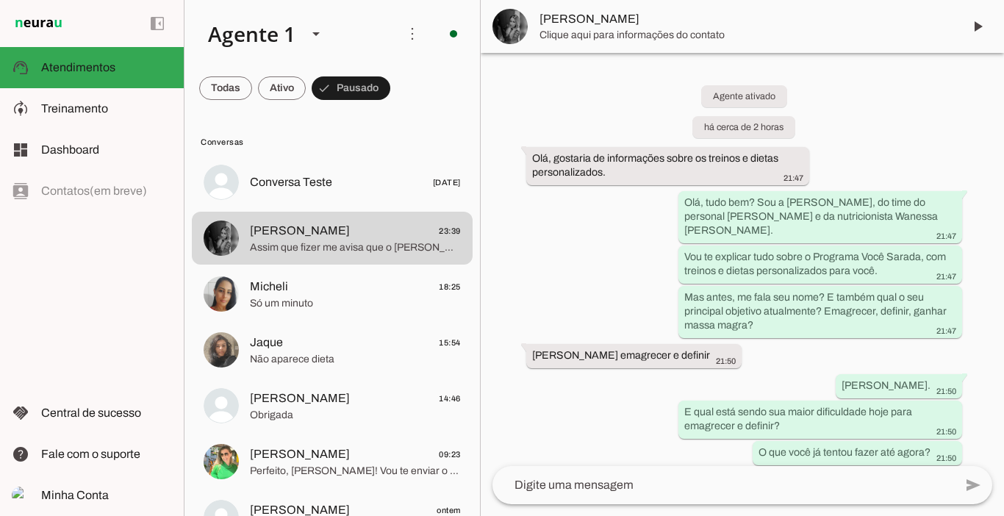
scroll to position [1923, 0]
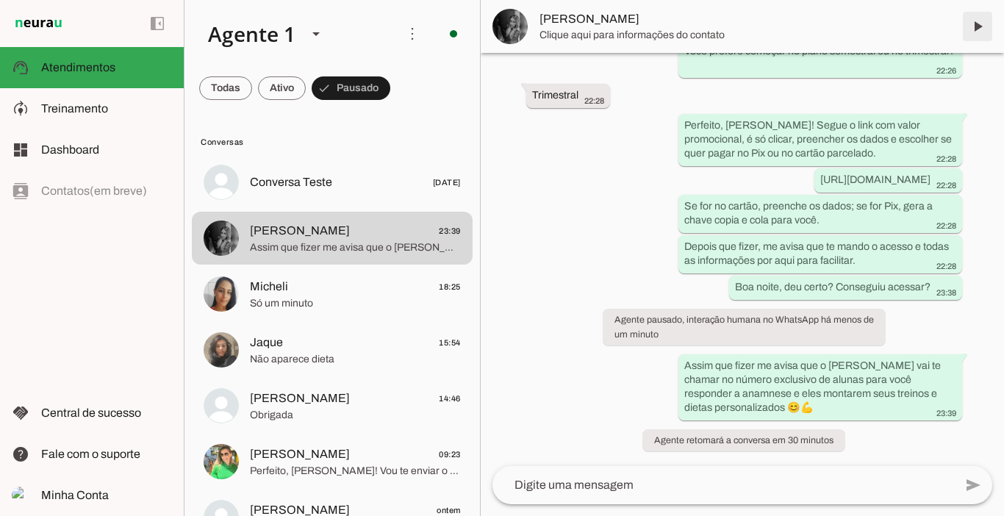
click at [972, 29] on span at bounding box center [977, 26] width 35 height 35
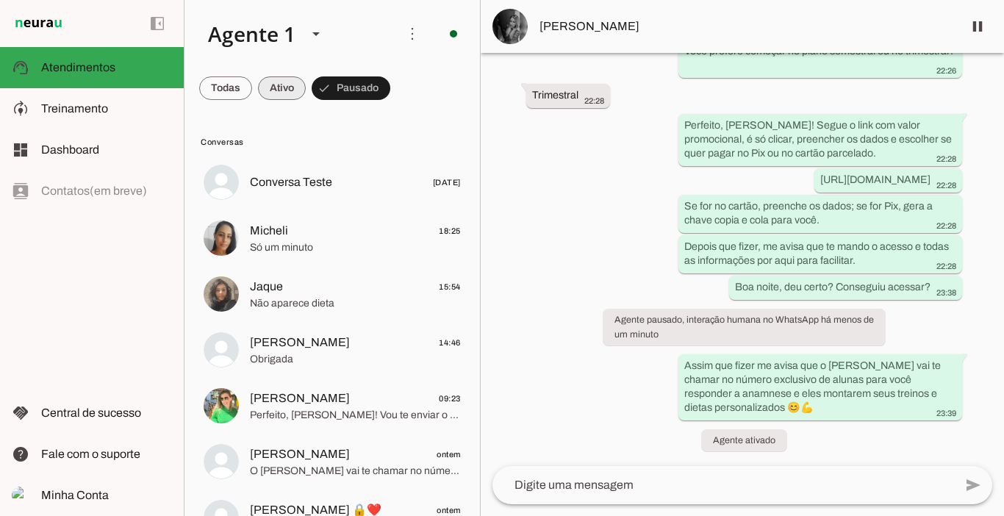
click at [284, 94] on span at bounding box center [282, 88] width 48 height 35
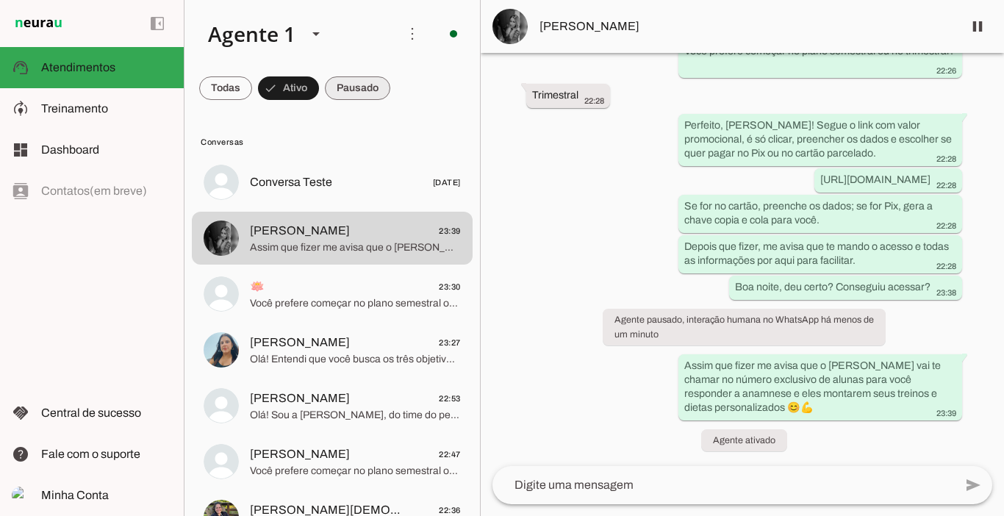
click at [362, 89] on span at bounding box center [357, 88] width 65 height 35
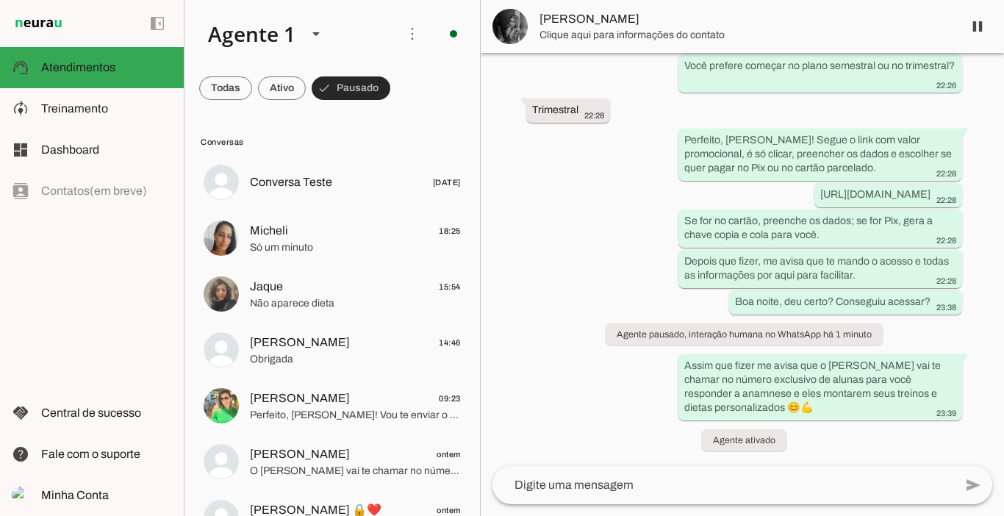
scroll to position [1908, 0]
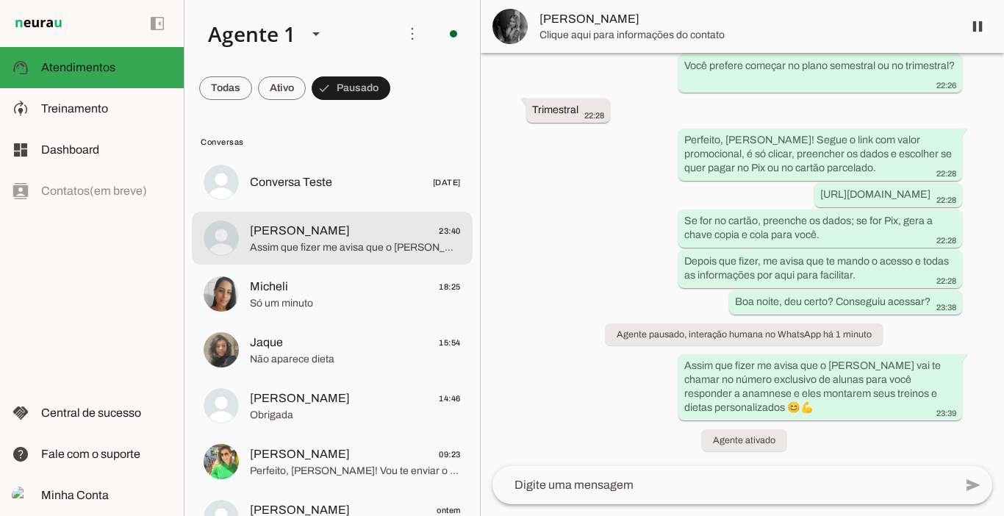
click at [285, 234] on span "[PERSON_NAME]" at bounding box center [300, 231] width 100 height 18
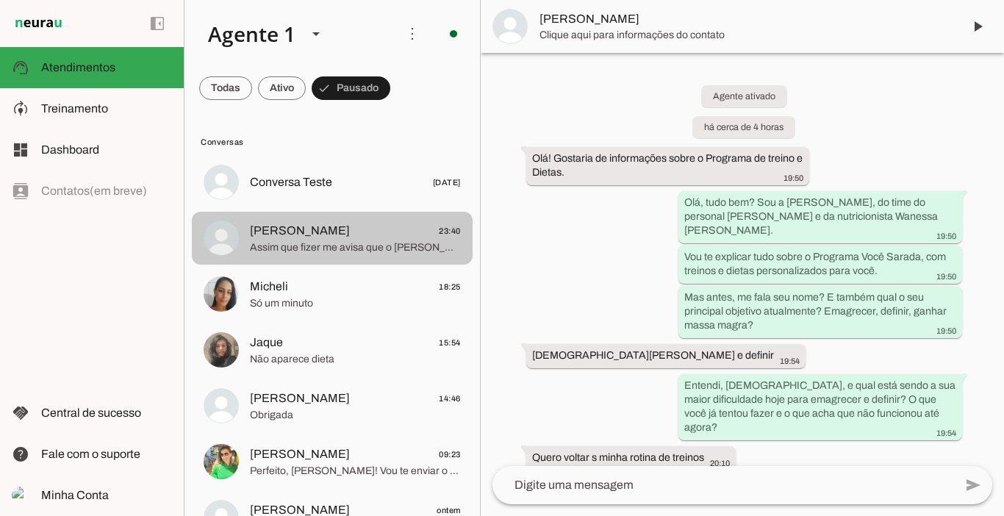
scroll to position [2609, 0]
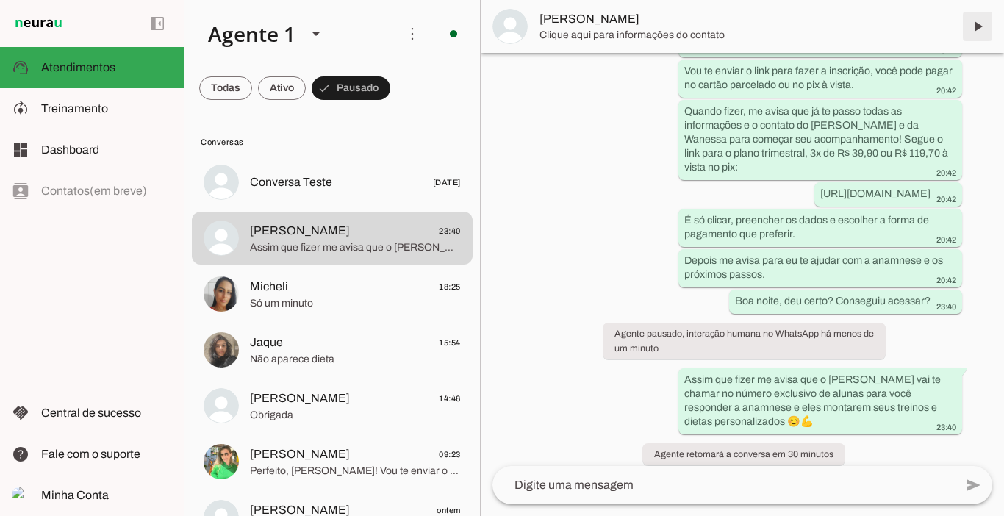
click at [976, 26] on span at bounding box center [977, 26] width 35 height 35
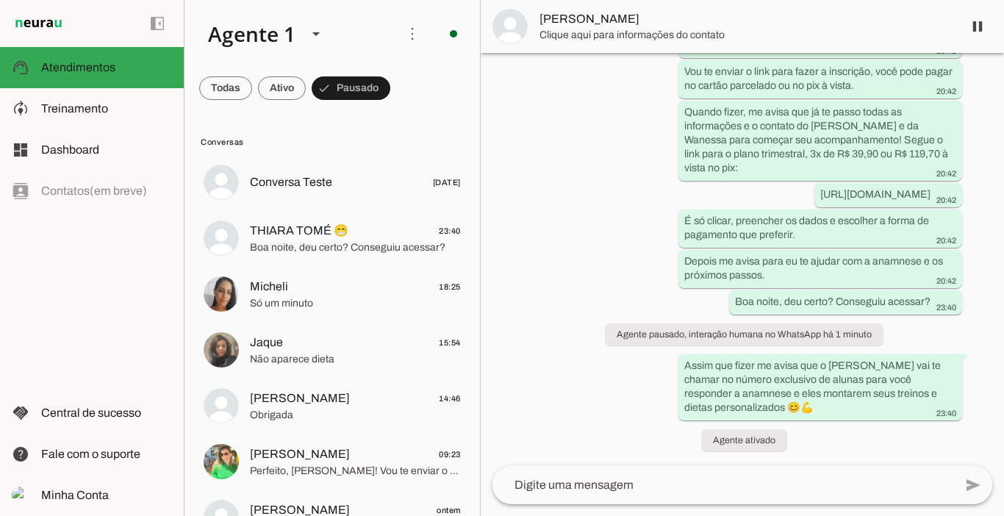
scroll to position [2595, 0]
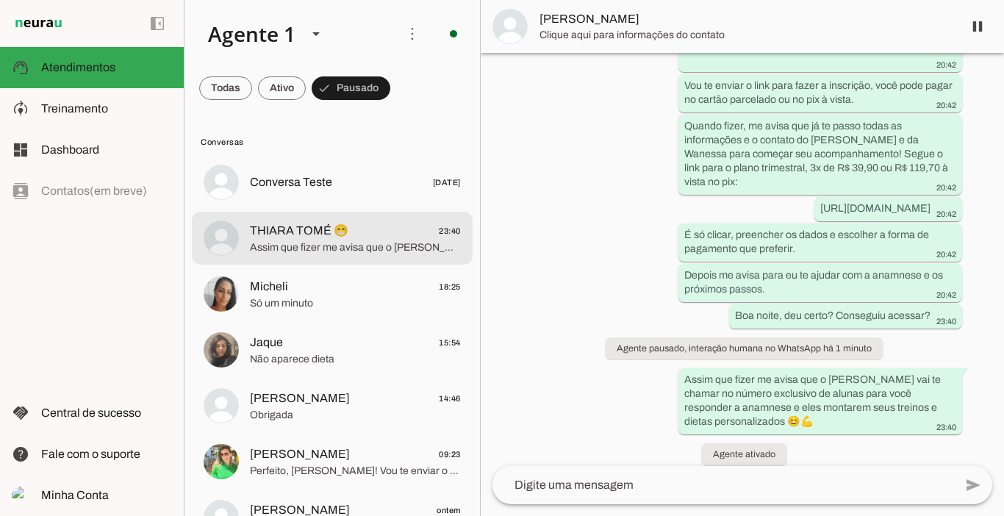
click at [284, 231] on span "THIARA TOMÉ 😁" at bounding box center [299, 231] width 98 height 18
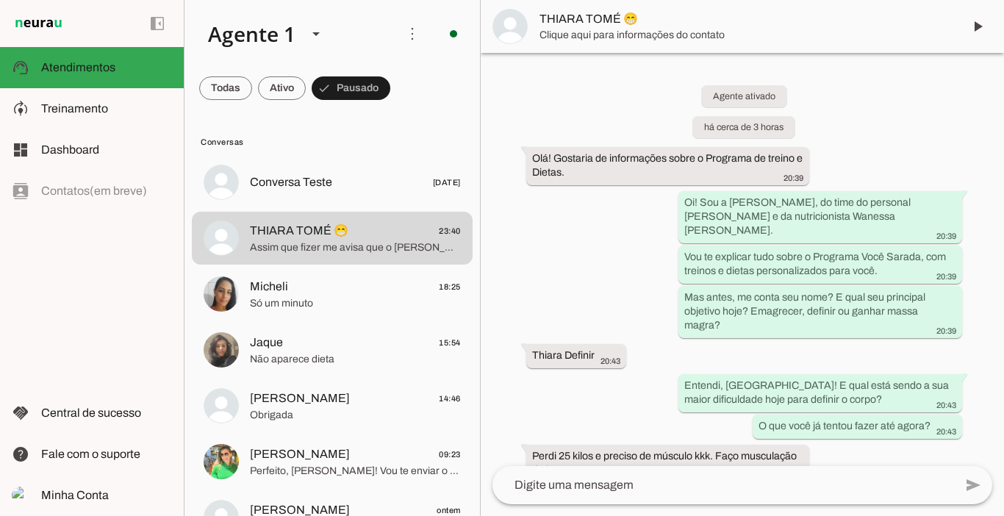
scroll to position [2415, 0]
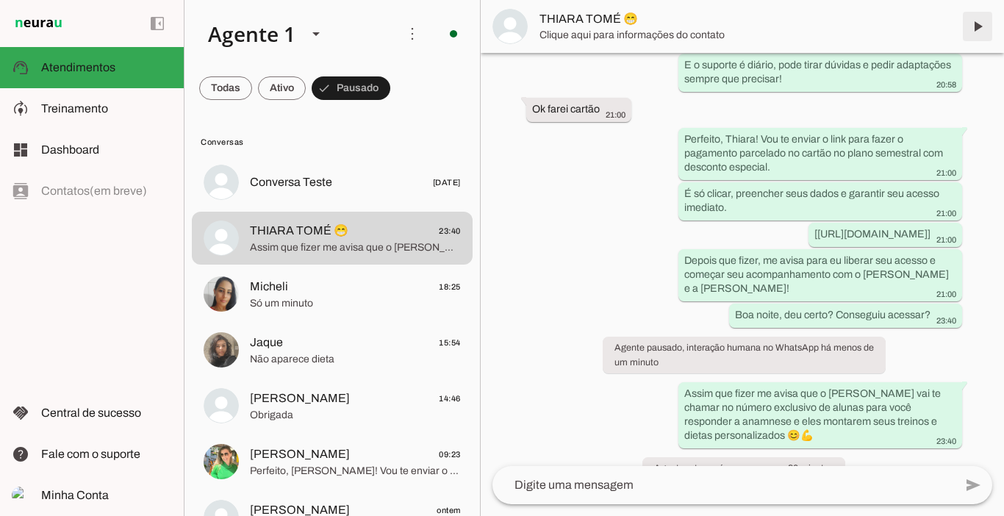
click at [981, 23] on span at bounding box center [977, 26] width 35 height 35
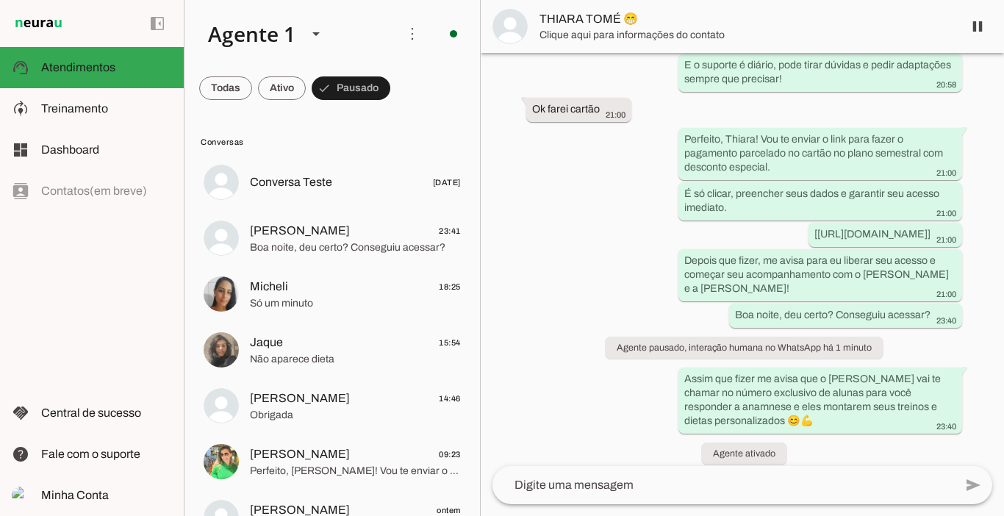
scroll to position [2400, 0]
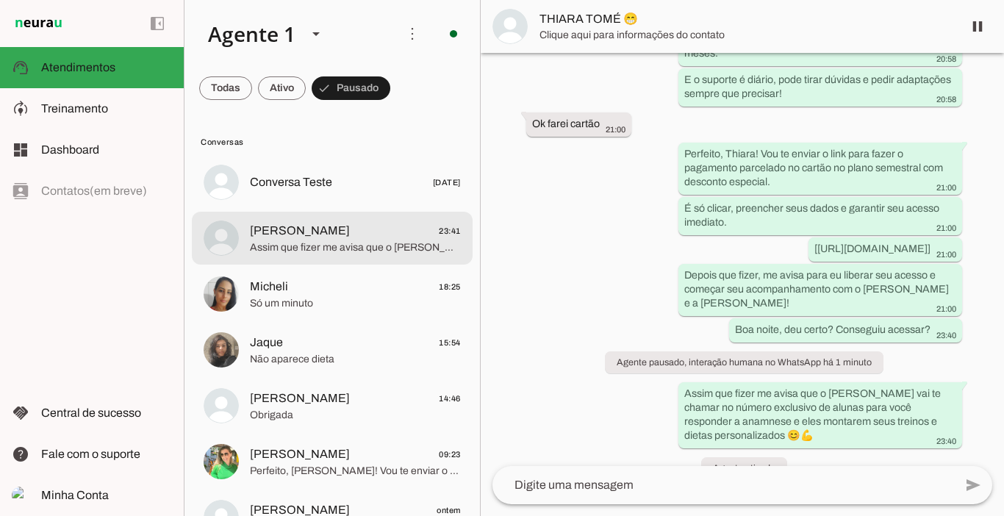
click at [316, 231] on span "[PERSON_NAME]" at bounding box center [300, 231] width 100 height 18
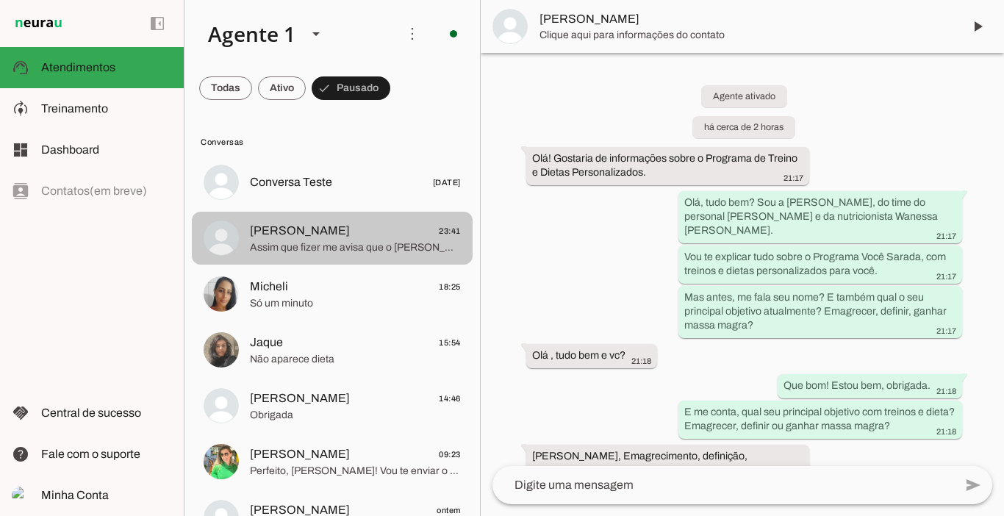
scroll to position [2329, 0]
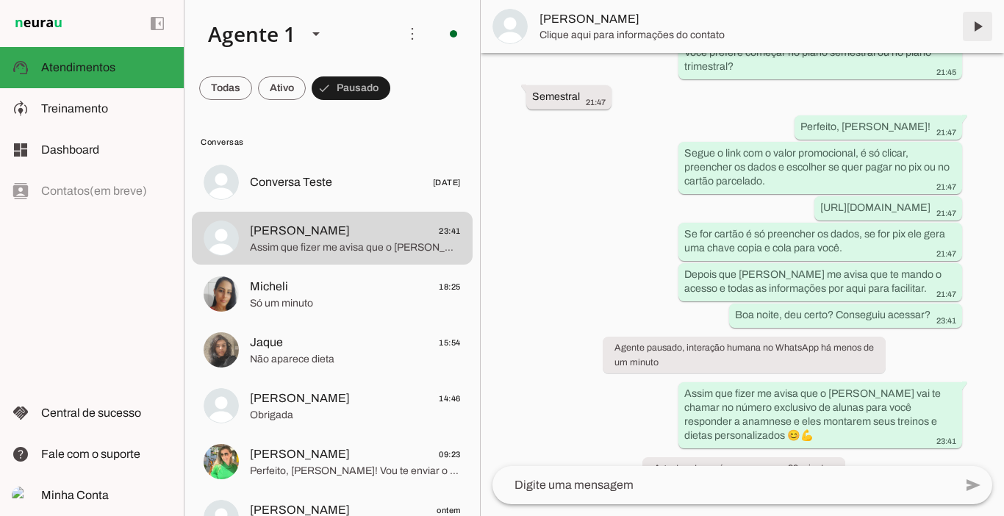
click at [977, 29] on span at bounding box center [977, 26] width 35 height 35
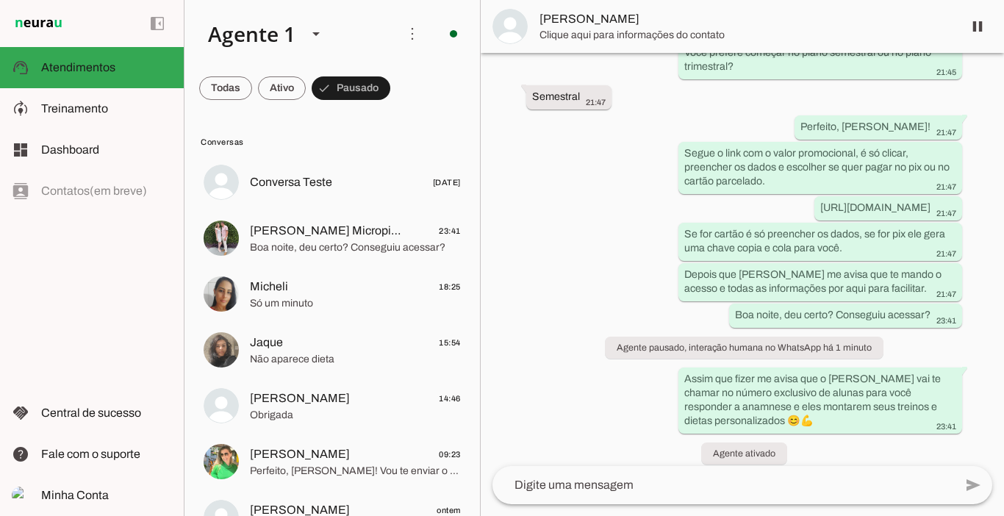
scroll to position [2315, 0]
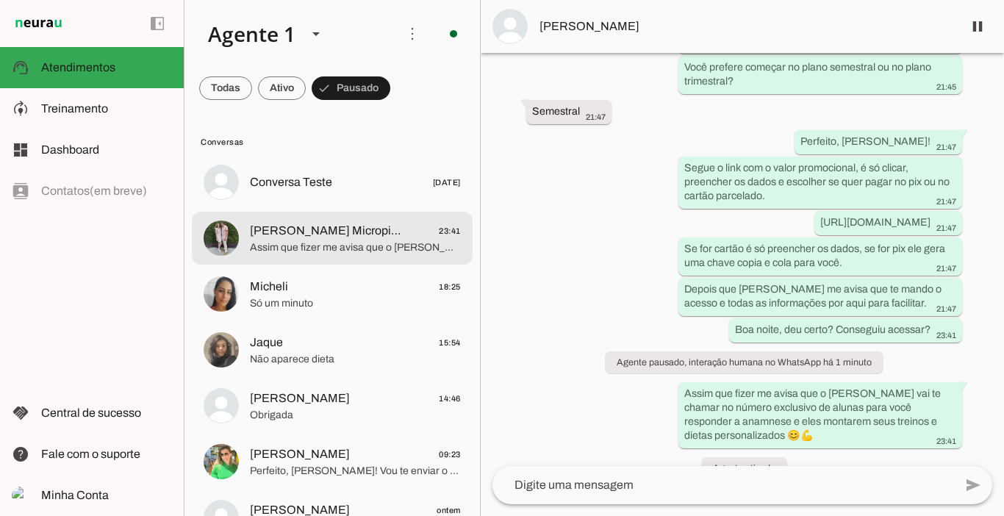
click at [331, 233] on span "[PERSON_NAME] Micropigmentacao E Lash Design" at bounding box center [325, 231] width 151 height 18
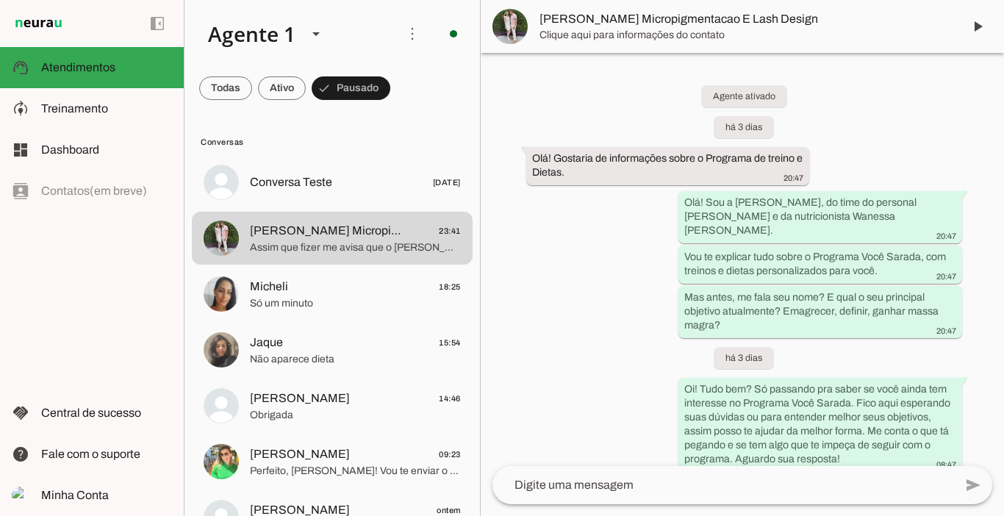
scroll to position [2524, 0]
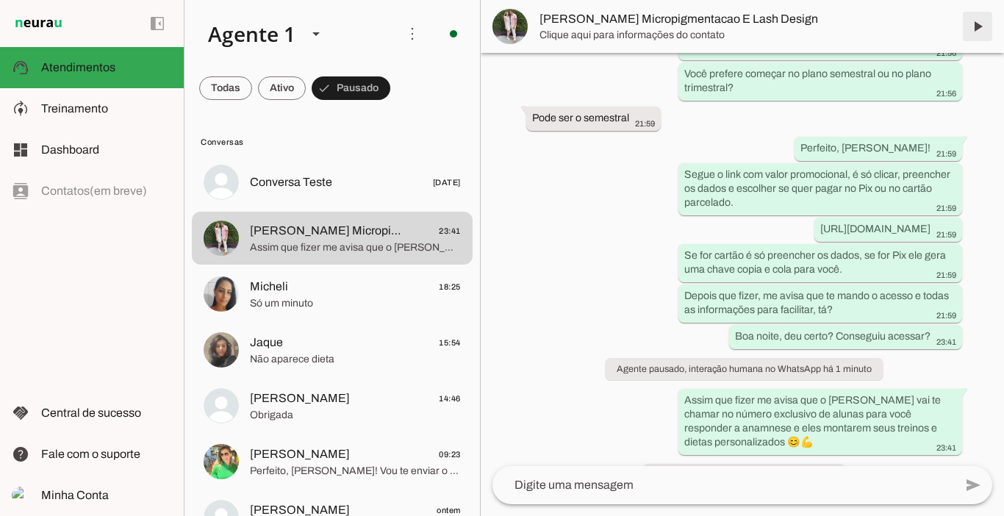
click at [974, 27] on span at bounding box center [977, 26] width 35 height 35
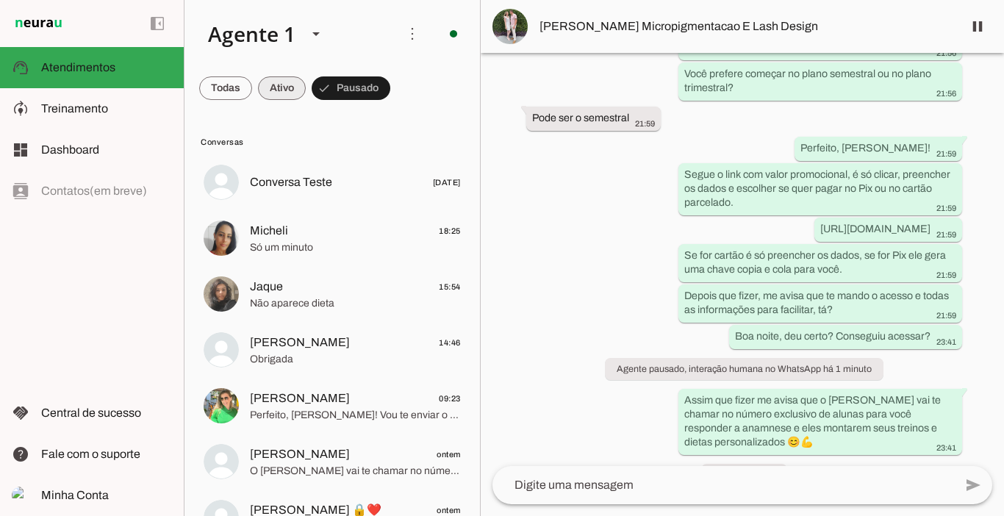
click at [287, 85] on span at bounding box center [282, 88] width 48 height 35
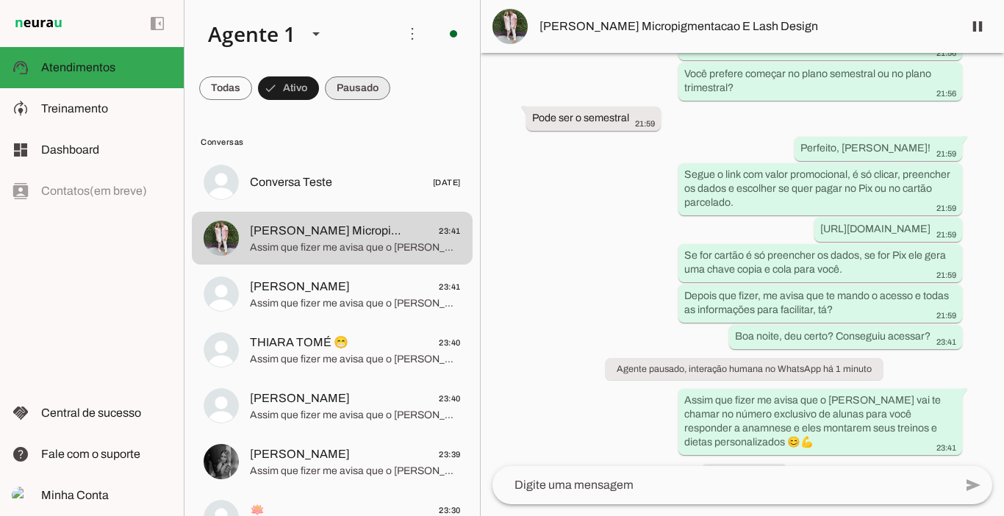
click at [355, 85] on span at bounding box center [357, 88] width 65 height 35
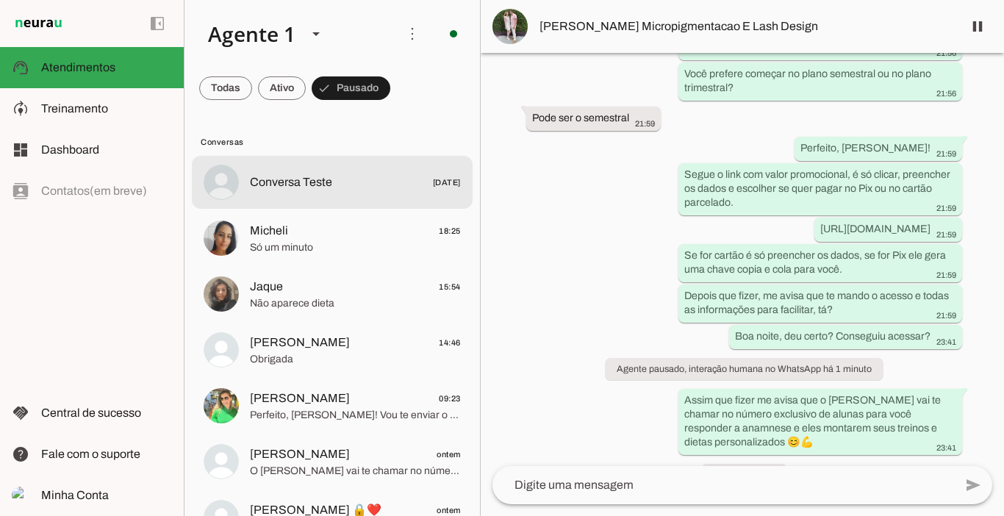
click at [323, 185] on span "Conversa Teste" at bounding box center [291, 182] width 82 height 18
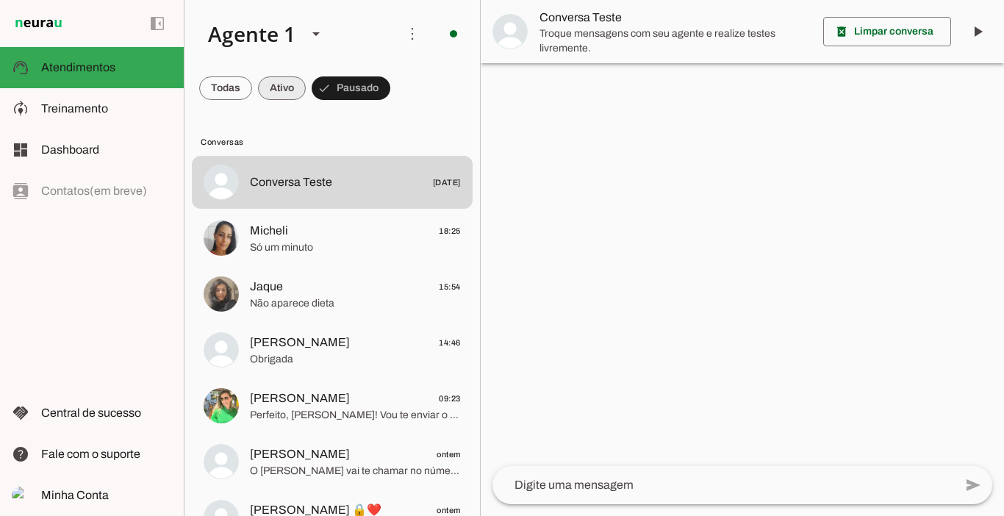
click at [293, 90] on span at bounding box center [282, 88] width 48 height 35
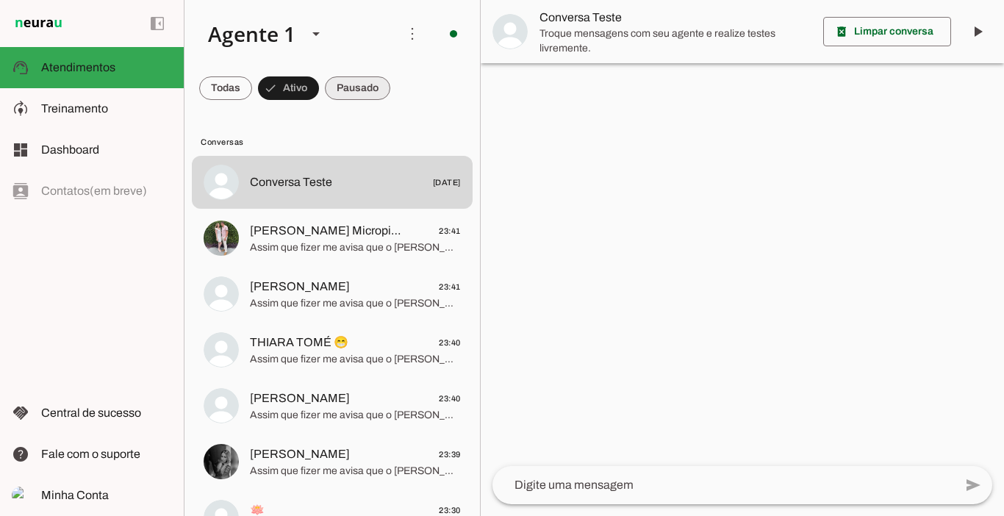
click at [368, 90] on span at bounding box center [357, 88] width 65 height 35
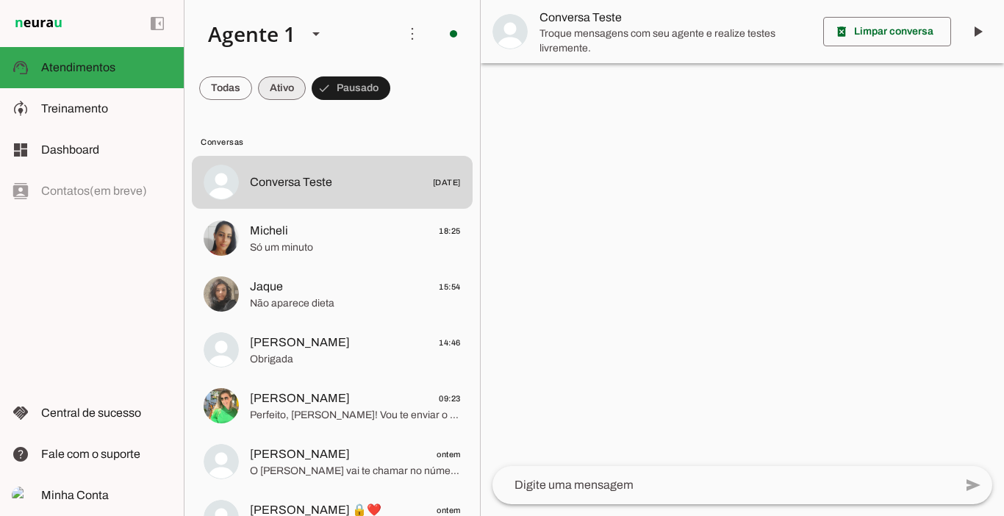
click at [298, 88] on span at bounding box center [282, 88] width 48 height 35
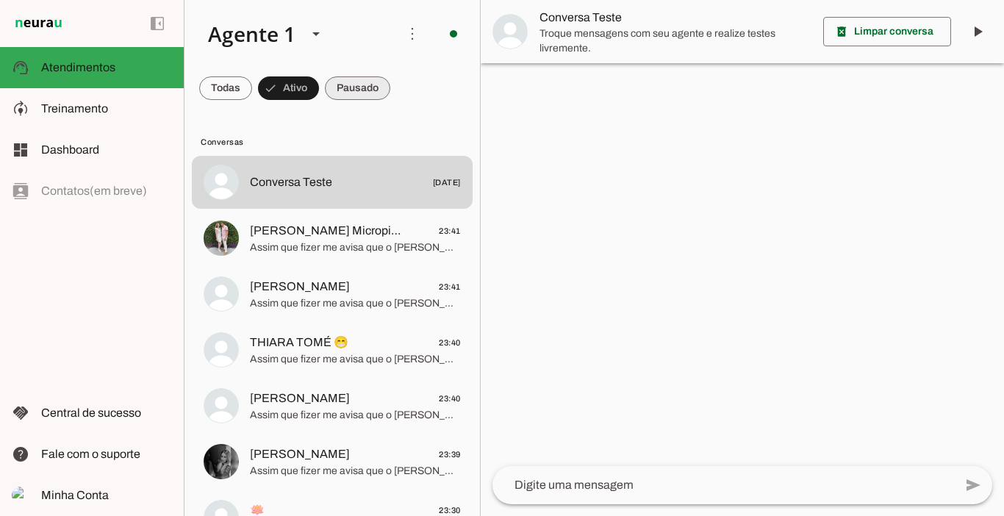
click at [353, 88] on span at bounding box center [357, 88] width 65 height 35
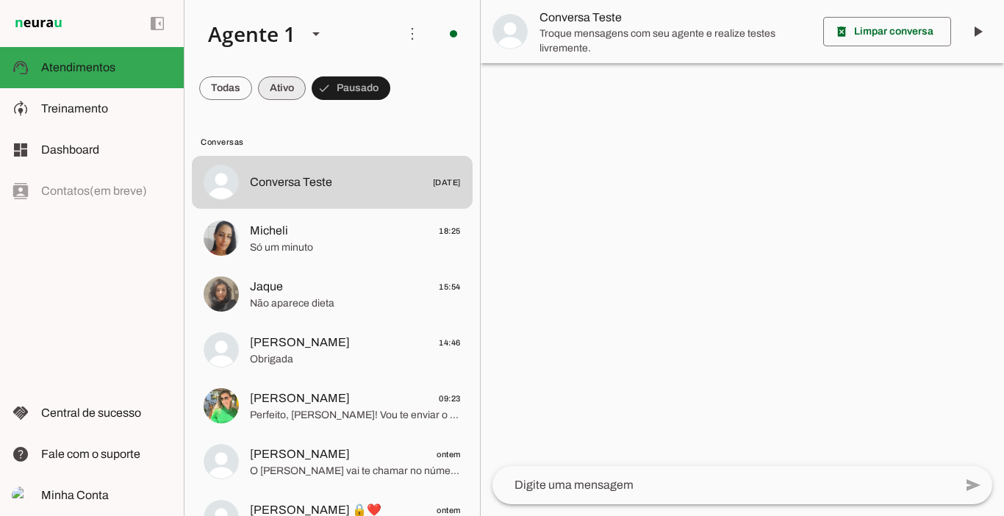
click at [287, 88] on span at bounding box center [282, 88] width 48 height 35
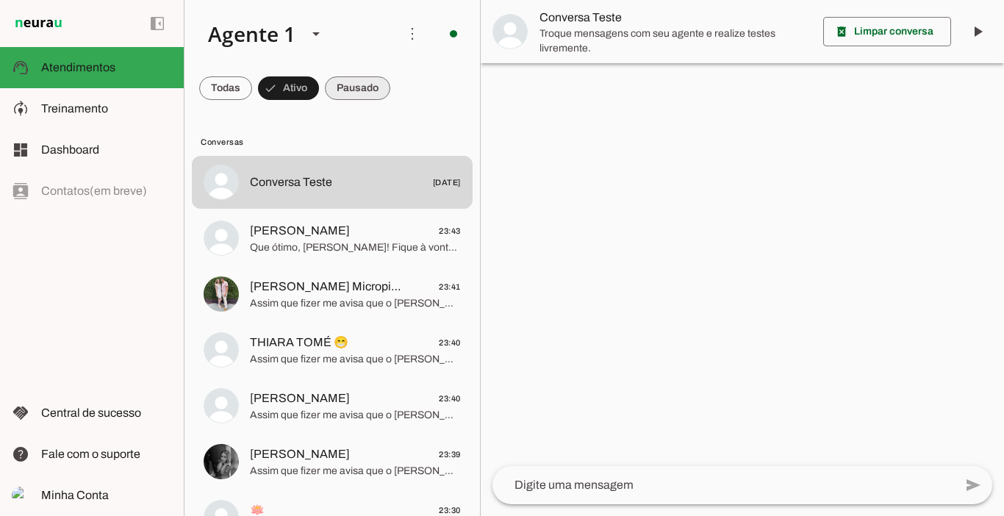
click at [355, 96] on span at bounding box center [357, 88] width 65 height 35
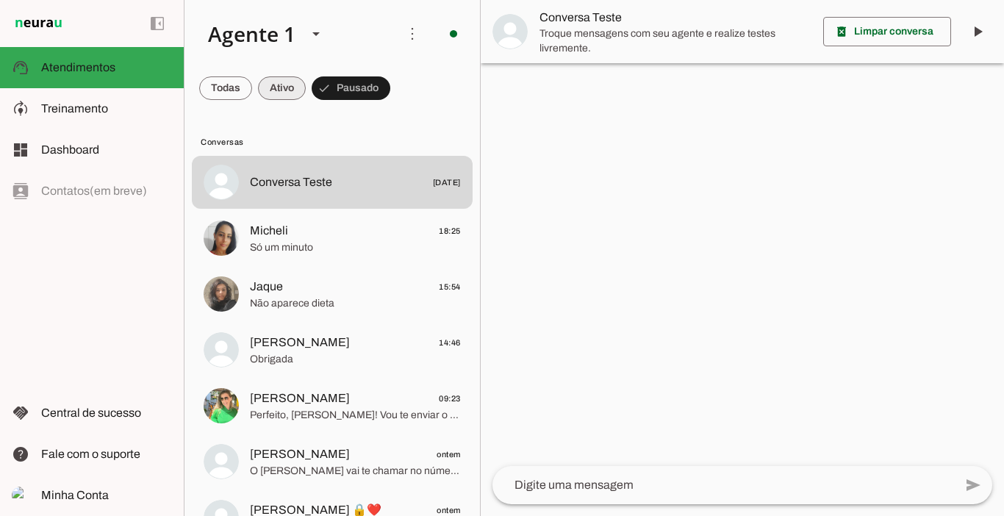
click at [291, 87] on span at bounding box center [282, 88] width 48 height 35
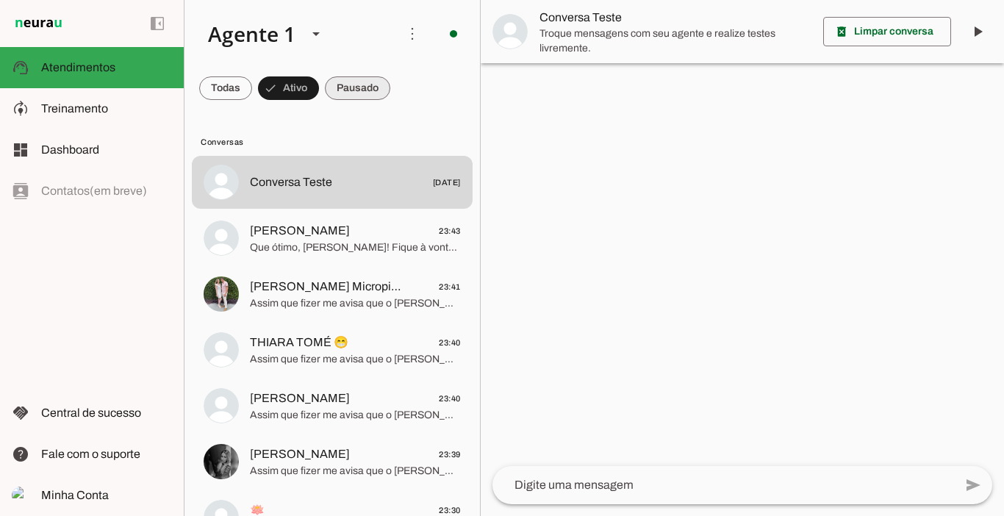
click at [342, 85] on span at bounding box center [357, 88] width 65 height 35
